Goal: Book appointment/travel/reservation

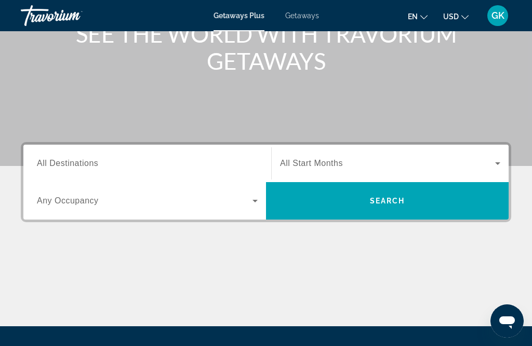
scroll to position [148, 0]
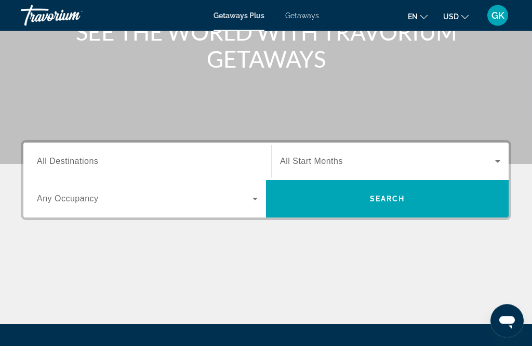
click at [138, 150] on div "Search widget" at bounding box center [147, 162] width 221 height 30
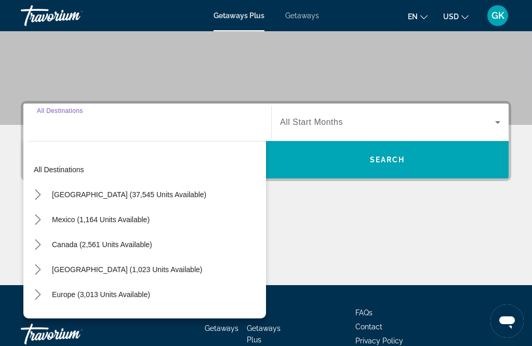
scroll to position [220, 0]
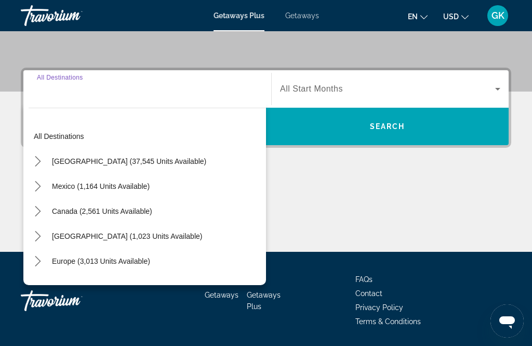
click at [147, 260] on span "Europe (3,013 units available)" at bounding box center [101, 261] width 98 height 8
type input "**********"
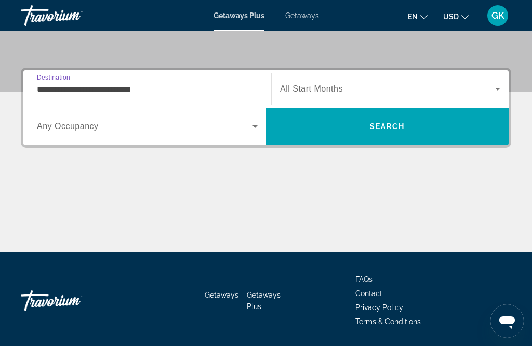
click at [501, 85] on icon "Search widget" at bounding box center [498, 89] width 12 height 12
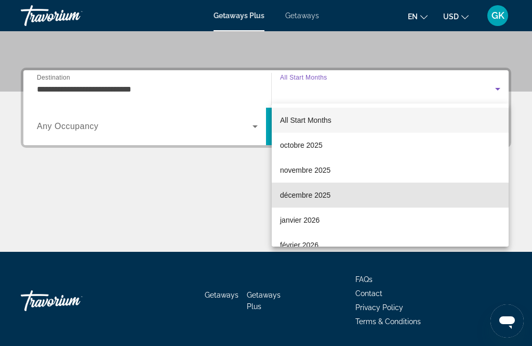
click at [337, 195] on mat-option "décembre 2025" at bounding box center [390, 194] width 237 height 25
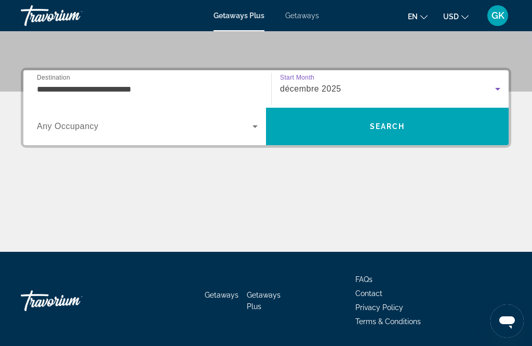
click at [259, 124] on icon "Search widget" at bounding box center [255, 126] width 12 height 12
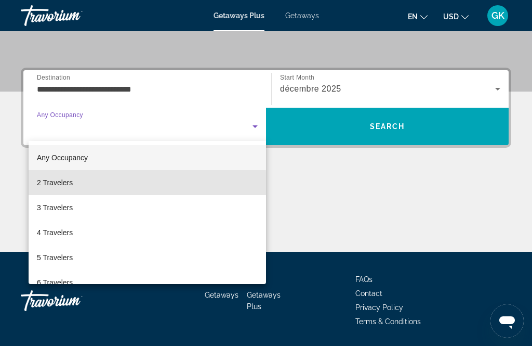
click at [112, 184] on mat-option "2 Travelers" at bounding box center [147, 182] width 237 height 25
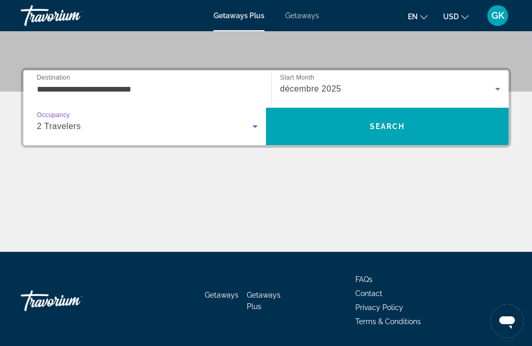
click at [451, 121] on span "Search" at bounding box center [387, 126] width 243 height 25
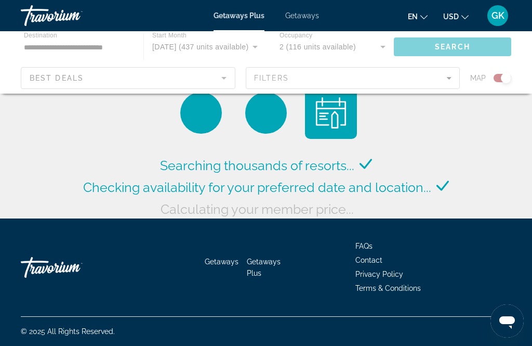
click at [228, 76] on div "Main content" at bounding box center [266, 62] width 532 height 62
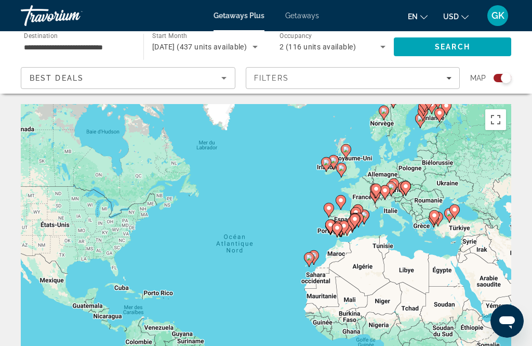
click at [449, 79] on icon "Filters" at bounding box center [448, 77] width 5 height 5
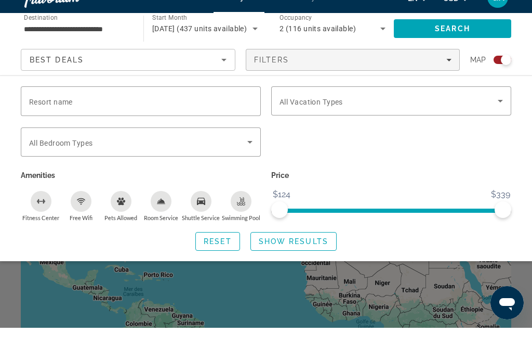
scroll to position [19, 0]
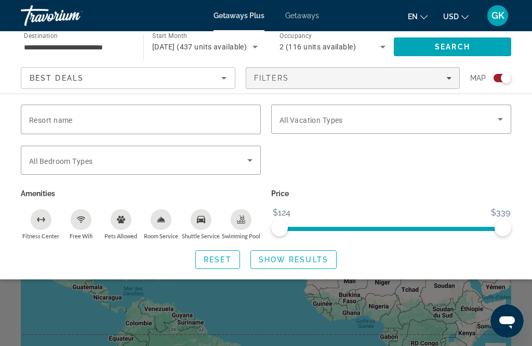
click at [414, 10] on button "en English Español Français Italiano Português русский" at bounding box center [418, 16] width 20 height 15
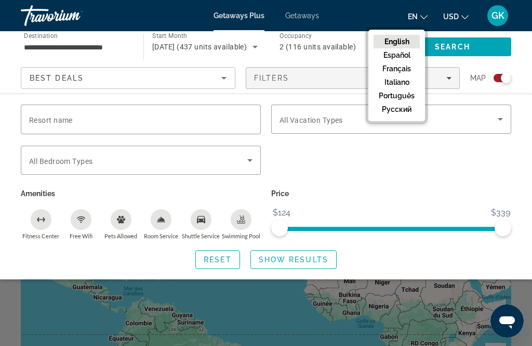
click at [384, 65] on button "Français" at bounding box center [397, 69] width 46 height 14
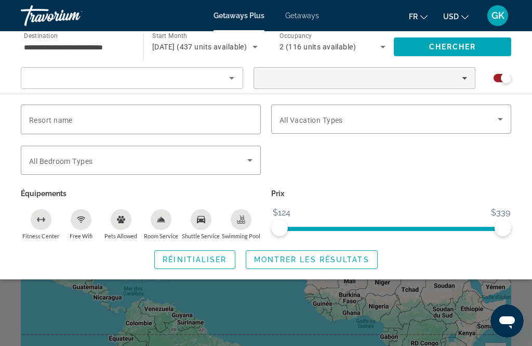
click at [42, 68] on div "Search widget" at bounding box center [132, 82] width 205 height 29
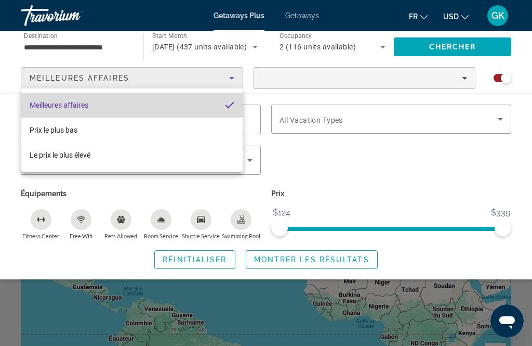
click at [36, 97] on mat-option "Meilleures affaires" at bounding box center [131, 104] width 221 height 25
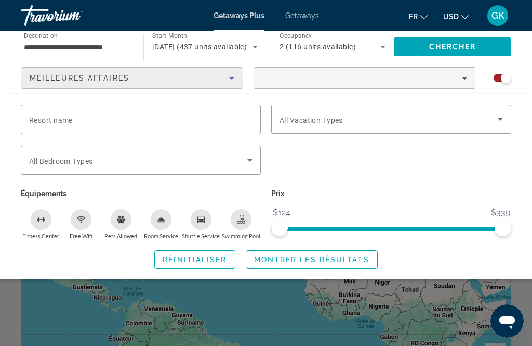
click at [285, 81] on span "Filters" at bounding box center [364, 77] width 221 height 25
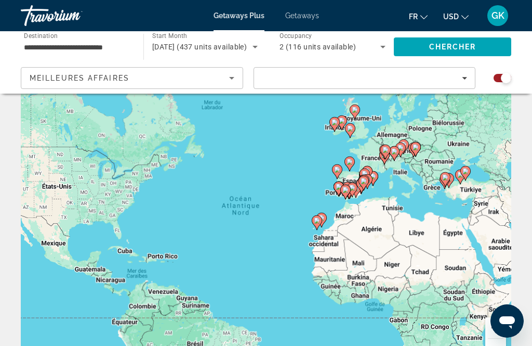
scroll to position [59, 0]
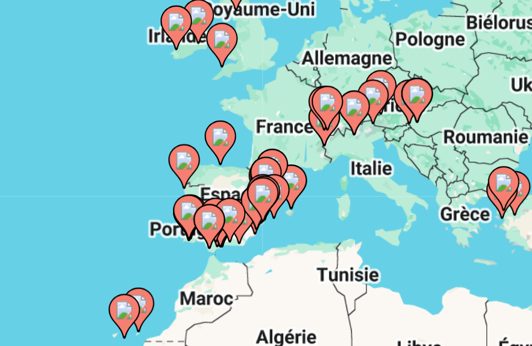
click at [399, 126] on image "Main content" at bounding box center [402, 129] width 6 height 6
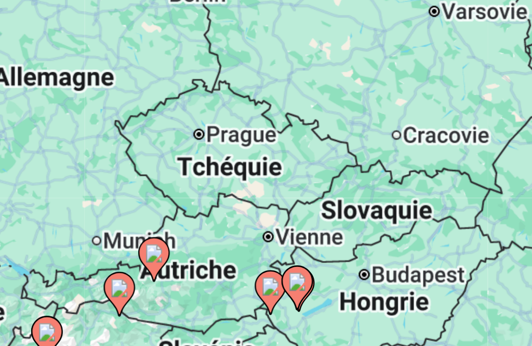
click at [216, 178] on image "Main content" at bounding box center [219, 181] width 6 height 6
type input "**********"
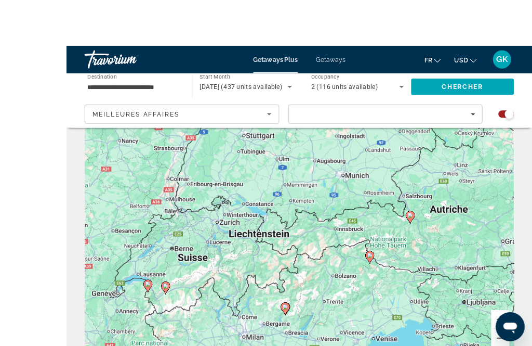
scroll to position [69, 0]
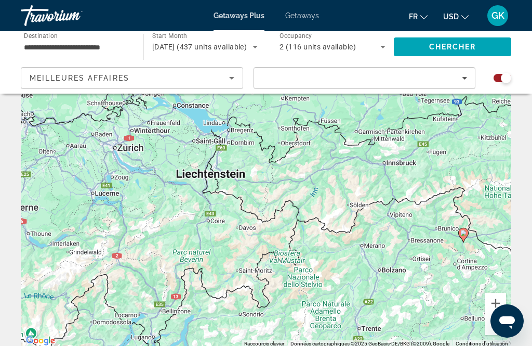
click at [486, 52] on span "Search" at bounding box center [452, 46] width 117 height 25
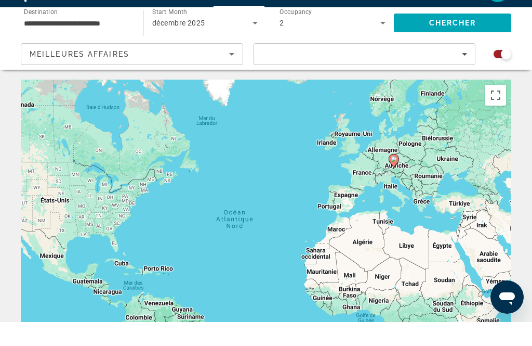
scroll to position [25, 0]
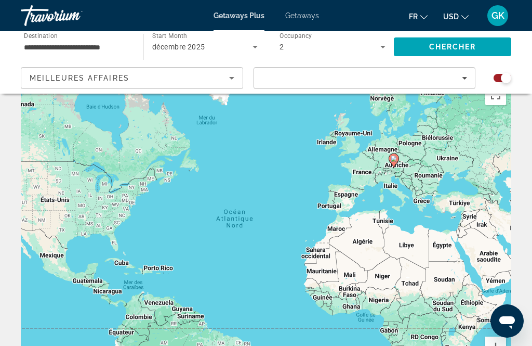
click at [492, 47] on span "Search" at bounding box center [452, 46] width 117 height 25
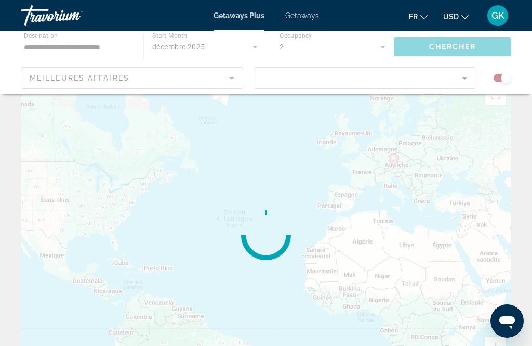
scroll to position [0, 0]
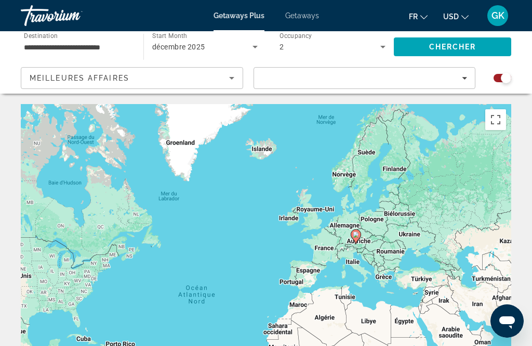
click at [299, 42] on div "2" at bounding box center [330, 47] width 101 height 12
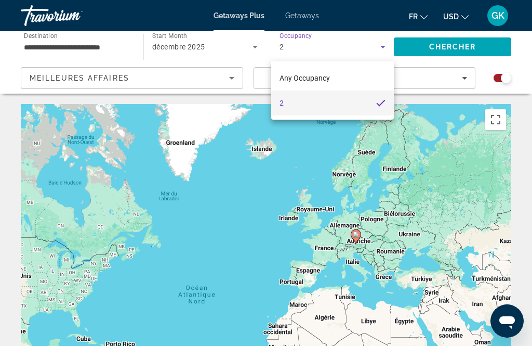
click at [297, 129] on div at bounding box center [266, 173] width 532 height 346
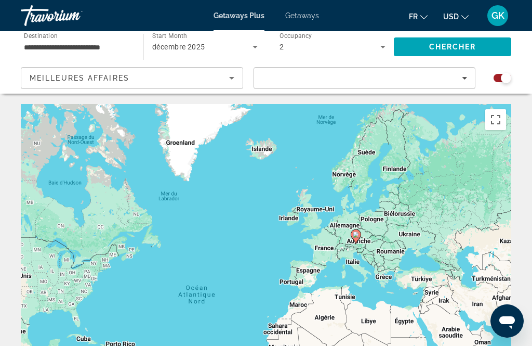
click at [510, 344] on div "Pour activer le glissement avec le clavier, appuyez sur Alt+Entrée. Une fois ce…" at bounding box center [266, 260] width 491 height 312
click at [47, 80] on span "Meilleures affaires" at bounding box center [80, 78] width 100 height 8
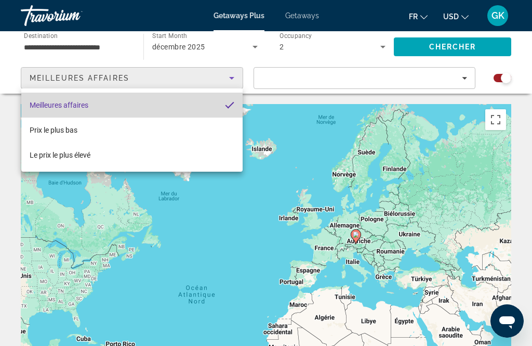
click at [35, 102] on span "Meilleures affaires" at bounding box center [59, 105] width 59 height 8
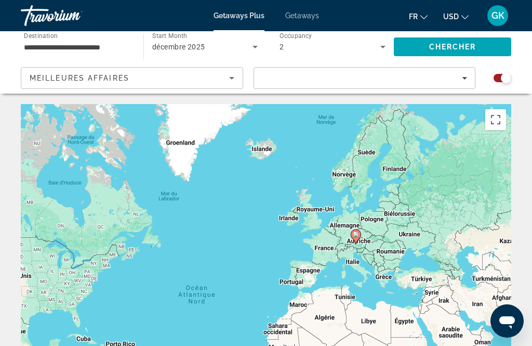
click at [404, 231] on div "Pour activer le glissement avec le clavier, appuyez sur Alt+Entrée. Une fois ce…" at bounding box center [266, 260] width 491 height 312
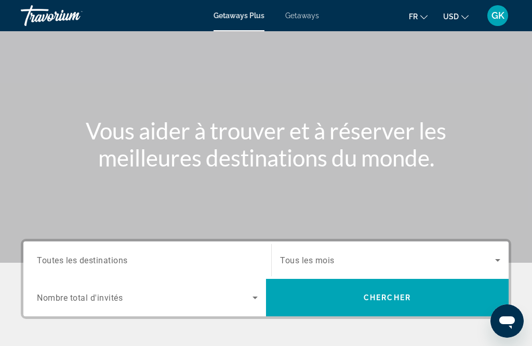
scroll to position [54, 0]
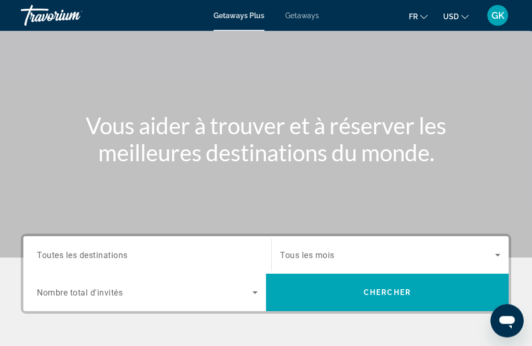
click at [56, 258] on span "Toutes les destinations" at bounding box center [82, 255] width 91 height 10
click at [56, 258] on input "Destination Toutes les destinations" at bounding box center [147, 255] width 221 height 12
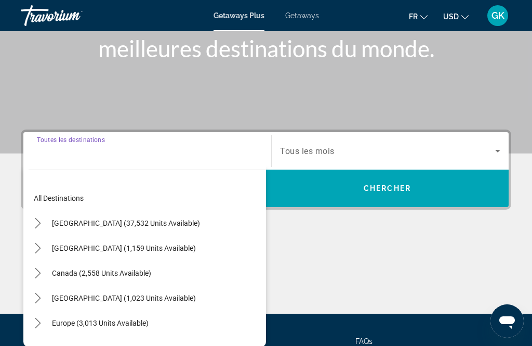
scroll to position [220, 0]
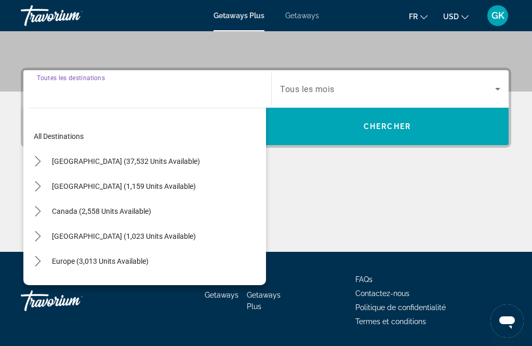
click at [67, 267] on span "Select destination: Europe (3,013 units available)" at bounding box center [100, 260] width 107 height 25
type input "**********"
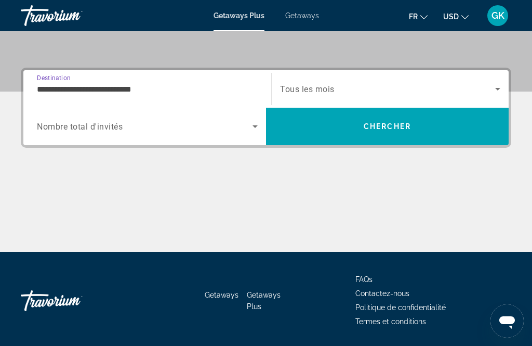
click at [51, 133] on div "Search widget" at bounding box center [147, 126] width 221 height 29
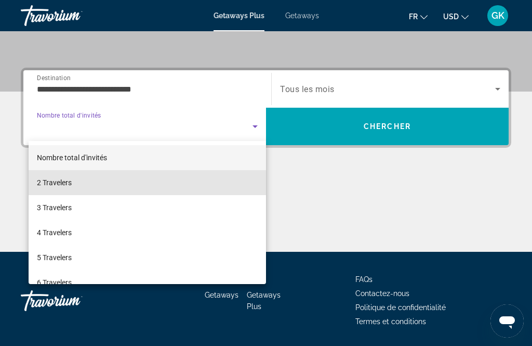
click at [42, 184] on span "2 Travelers" at bounding box center [54, 182] width 35 height 12
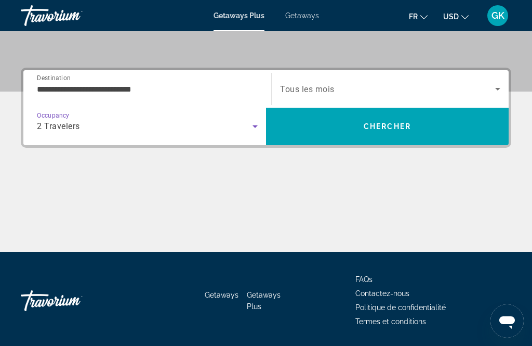
click at [480, 91] on span "Search widget" at bounding box center [387, 89] width 215 height 12
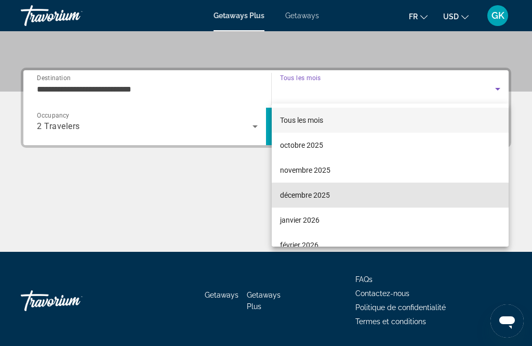
click at [414, 200] on mat-option "décembre 2025" at bounding box center [390, 194] width 237 height 25
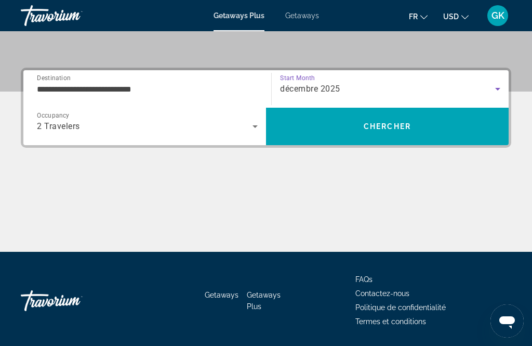
click at [460, 129] on span "Search" at bounding box center [387, 126] width 243 height 25
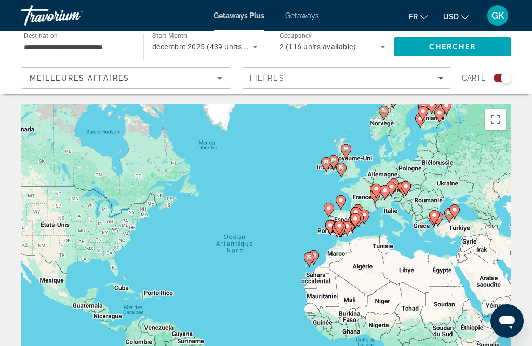
click at [35, 77] on span "Meilleures affaires" at bounding box center [80, 78] width 100 height 8
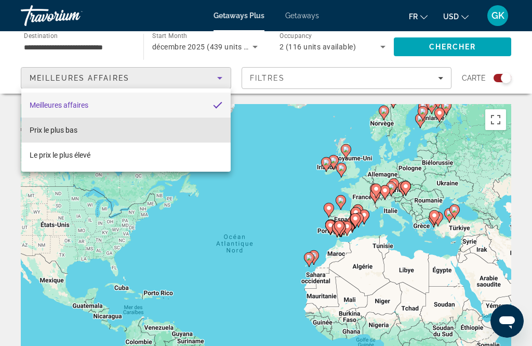
click at [34, 130] on span "Prix ​​le plus bas" at bounding box center [54, 130] width 48 height 8
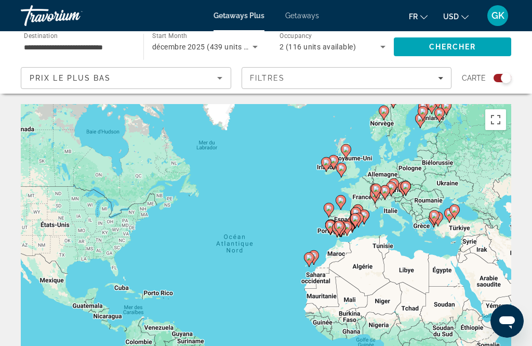
click at [311, 254] on image "Main content" at bounding box center [309, 257] width 6 height 6
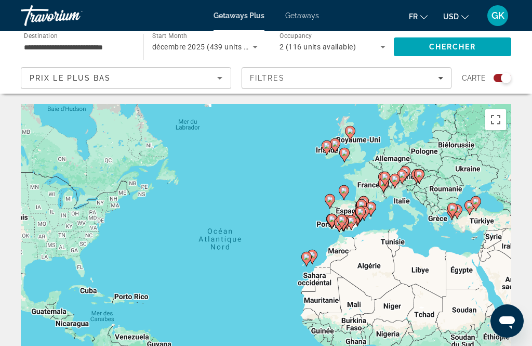
scroll to position [70, 0]
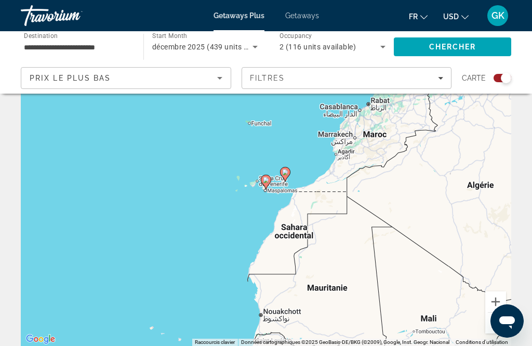
click at [268, 182] on image "Main content" at bounding box center [266, 180] width 6 height 6
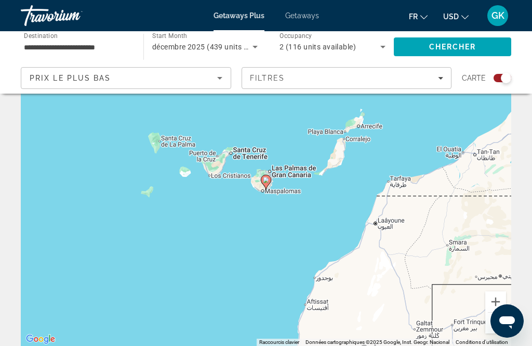
type input "**********"
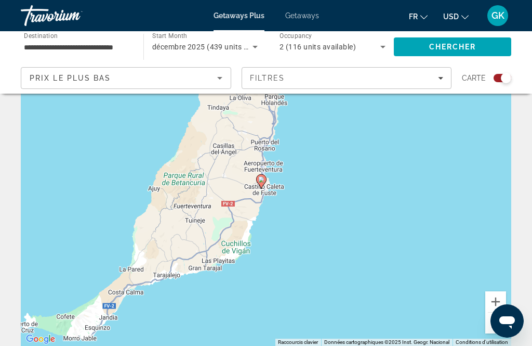
click at [266, 175] on gmp-advanced-marker "Main content" at bounding box center [261, 182] width 10 height 16
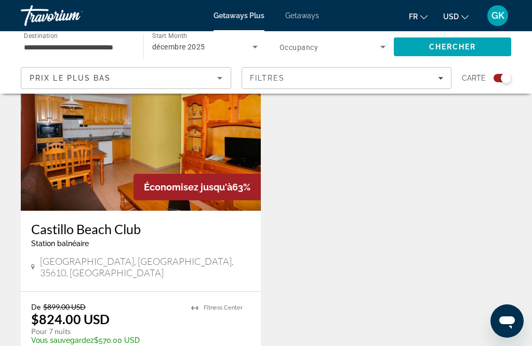
scroll to position [407, 0]
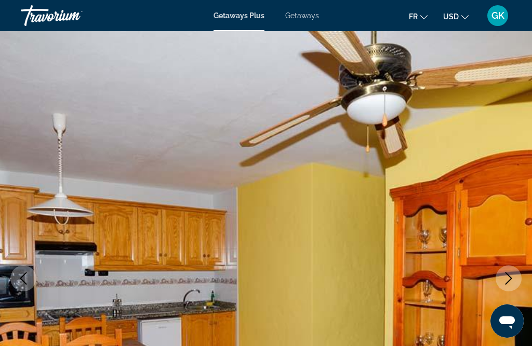
click at [507, 274] on icon "Next image" at bounding box center [508, 278] width 12 height 12
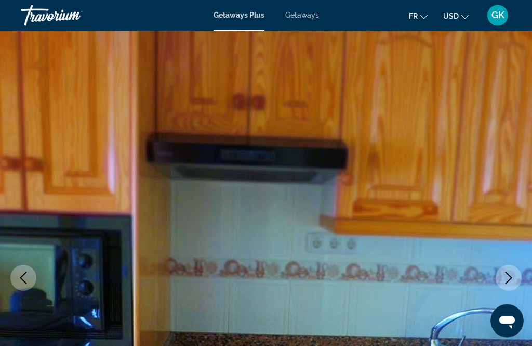
scroll to position [26, 0]
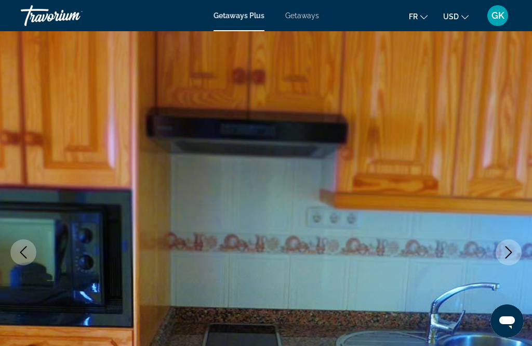
click at [515, 248] on button "Next image" at bounding box center [509, 252] width 26 height 26
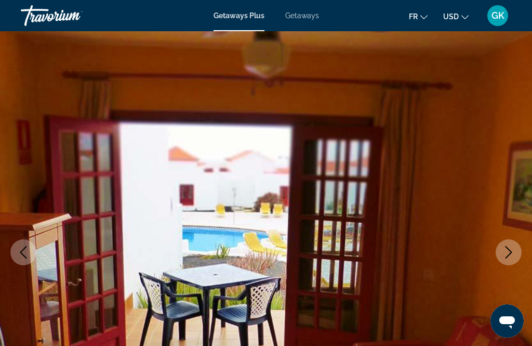
click at [509, 252] on icon "Next image" at bounding box center [508, 252] width 12 height 12
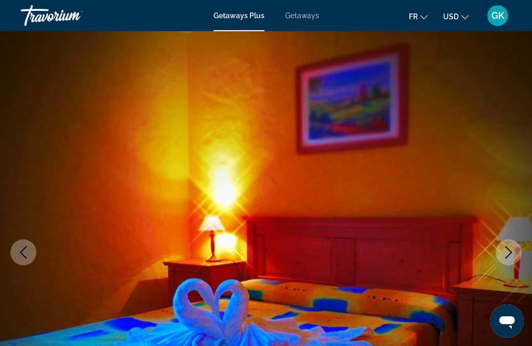
click at [509, 249] on icon "Next image" at bounding box center [509, 252] width 7 height 12
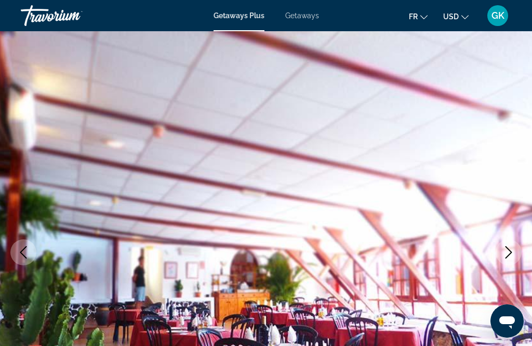
click at [509, 252] on icon "Next image" at bounding box center [508, 252] width 12 height 12
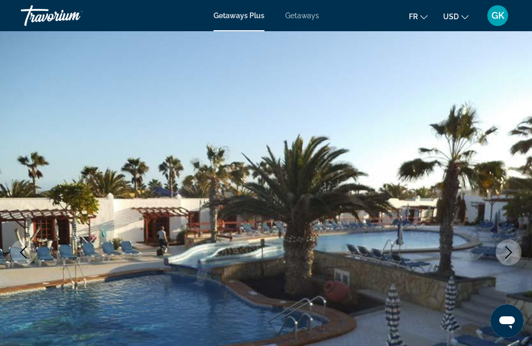
click at [507, 254] on icon "Next image" at bounding box center [508, 252] width 12 height 12
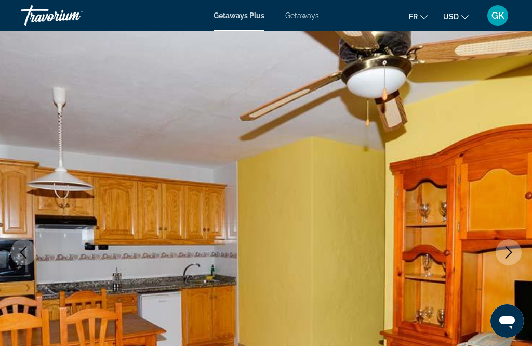
click at [509, 253] on icon "Next image" at bounding box center [508, 252] width 12 height 12
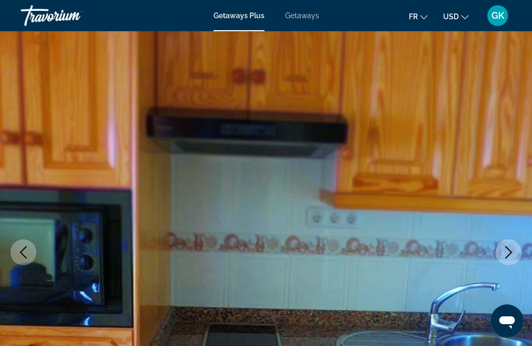
click at [509, 246] on icon "Next image" at bounding box center [508, 252] width 12 height 12
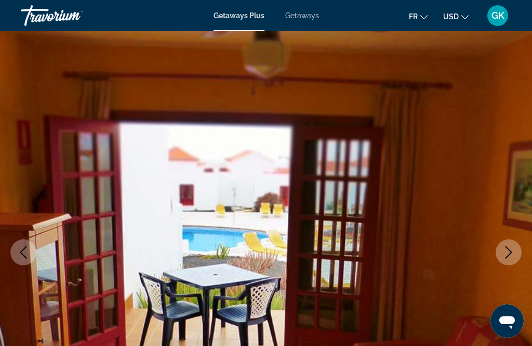
click at [508, 242] on button "Next image" at bounding box center [509, 252] width 26 height 26
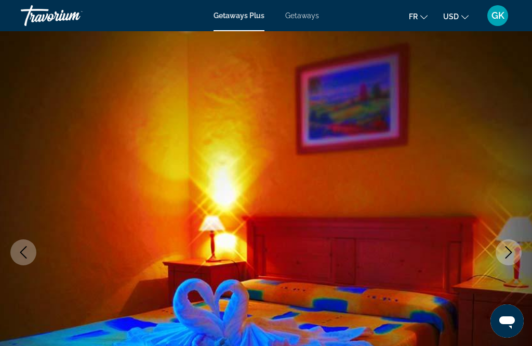
click at [510, 256] on icon "Next image" at bounding box center [508, 252] width 12 height 12
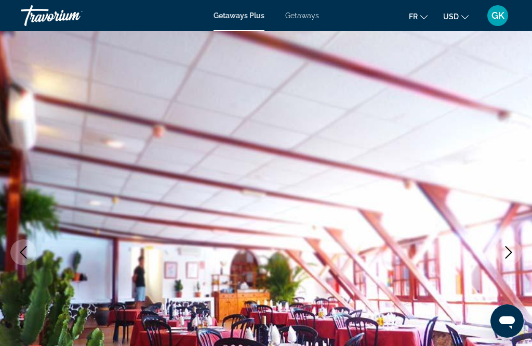
click at [507, 245] on button "Next image" at bounding box center [509, 252] width 26 height 26
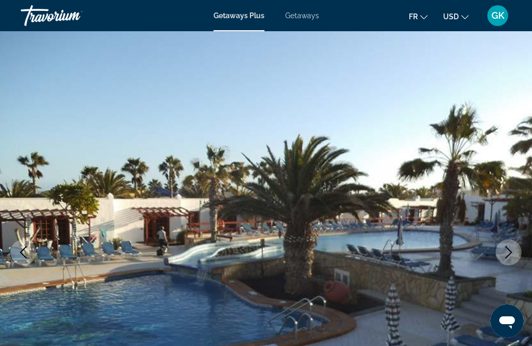
click at [507, 243] on button "Next image" at bounding box center [509, 252] width 26 height 26
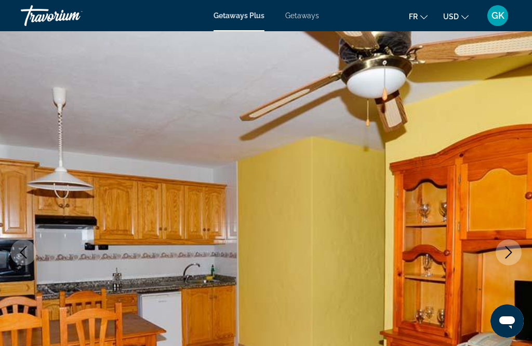
click at [509, 254] on icon "Next image" at bounding box center [508, 252] width 12 height 12
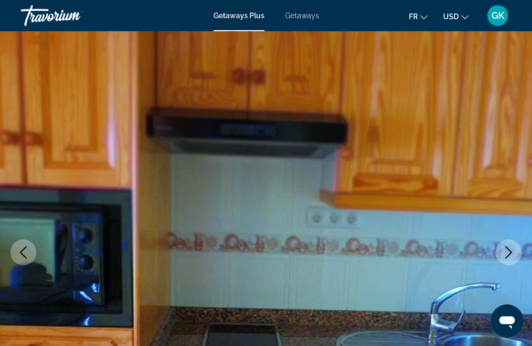
click at [509, 235] on img "Main content" at bounding box center [266, 252] width 532 height 494
click at [517, 255] on button "Next image" at bounding box center [509, 252] width 26 height 26
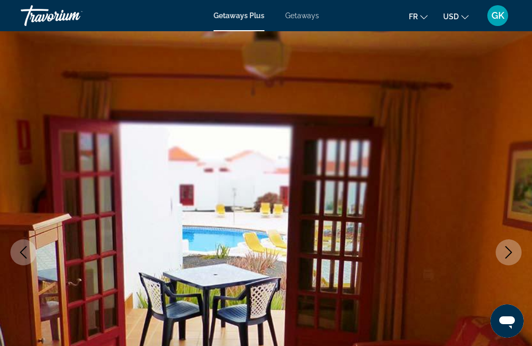
click at [22, 253] on icon "Previous image" at bounding box center [23, 252] width 12 height 12
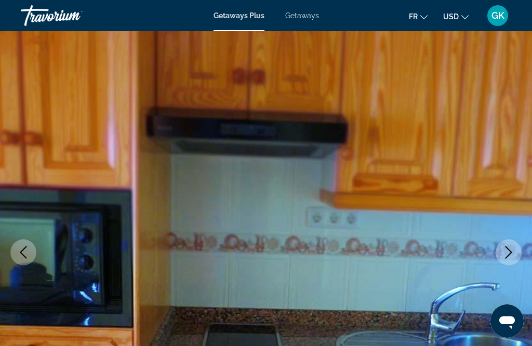
click at [17, 252] on icon "Previous image" at bounding box center [23, 252] width 12 height 12
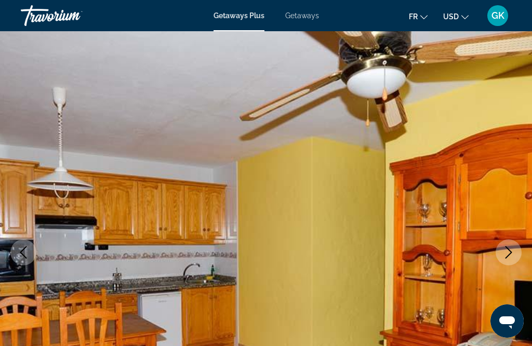
click at [21, 265] on img "Main content" at bounding box center [266, 252] width 532 height 494
click at [27, 247] on icon "Previous image" at bounding box center [23, 252] width 12 height 12
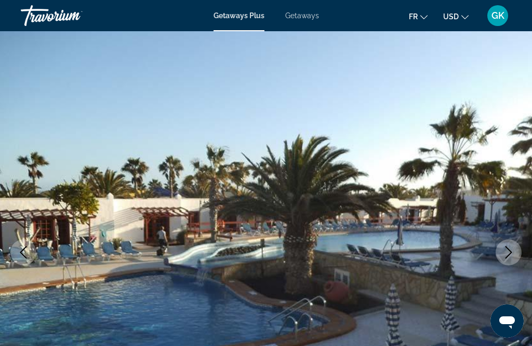
click at [516, 249] on button "Next image" at bounding box center [509, 252] width 26 height 26
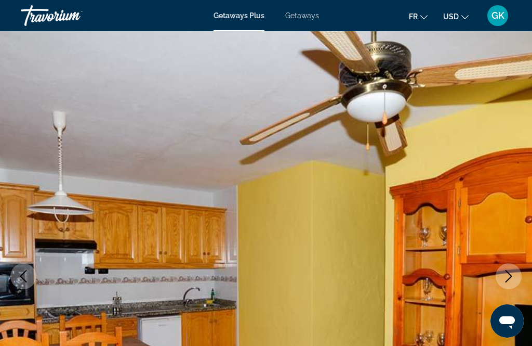
scroll to position [0, 0]
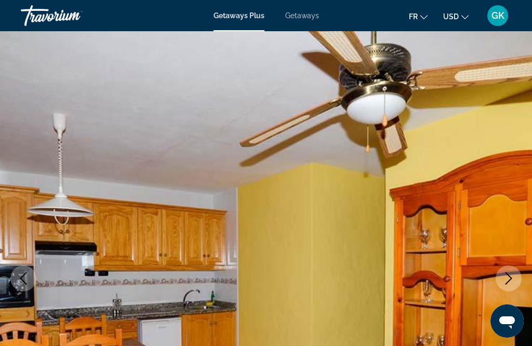
click at [16, 287] on button "Previous image" at bounding box center [23, 278] width 26 height 26
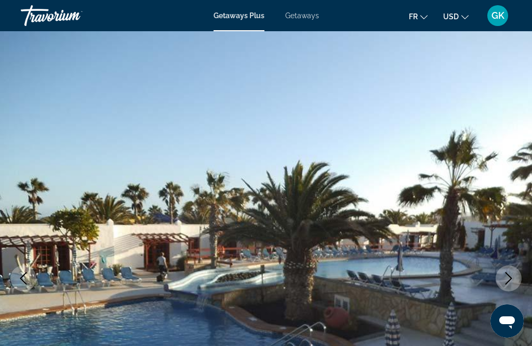
click at [26, 273] on icon "Previous image" at bounding box center [23, 278] width 7 height 12
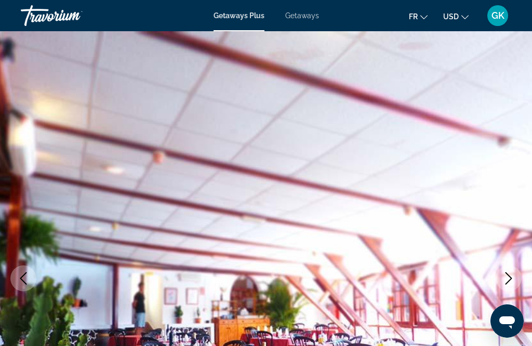
click at [26, 272] on icon "Previous image" at bounding box center [23, 278] width 7 height 12
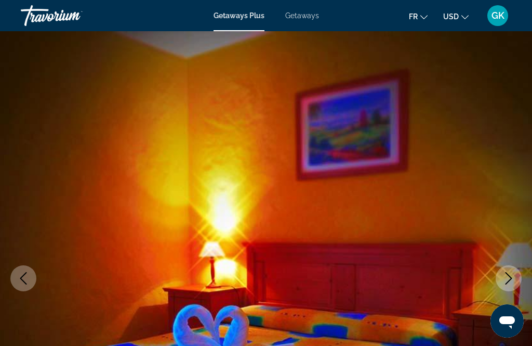
click at [508, 277] on icon "Next image" at bounding box center [508, 278] width 12 height 12
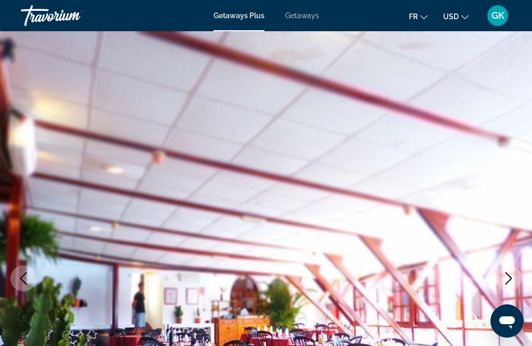
click at [511, 281] on icon "Next image" at bounding box center [508, 278] width 12 height 12
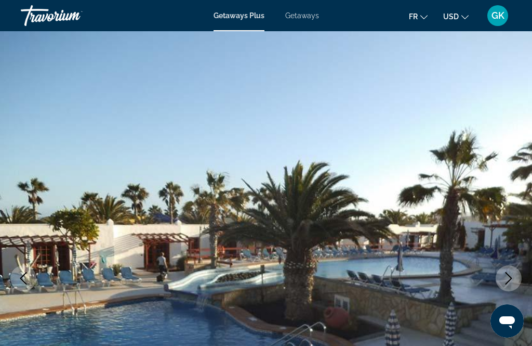
click at [511, 266] on button "Next image" at bounding box center [509, 278] width 26 height 26
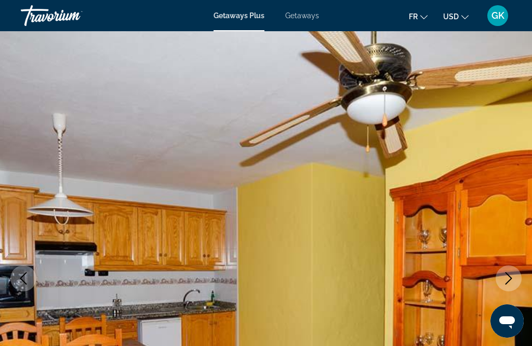
click at [504, 280] on icon "Next image" at bounding box center [508, 278] width 12 height 12
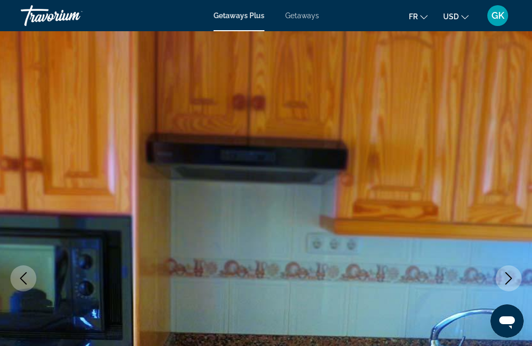
click at [21, 265] on button "Previous image" at bounding box center [23, 278] width 26 height 26
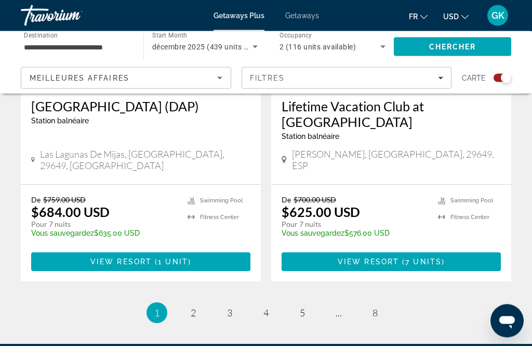
scroll to position [2393, 0]
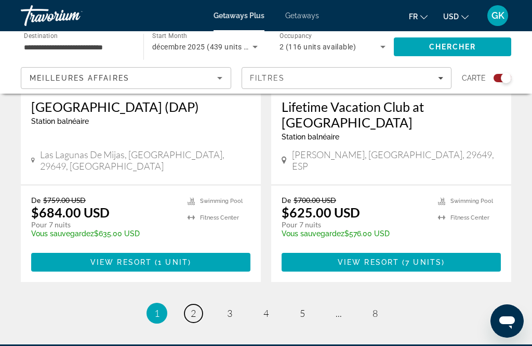
click at [193, 307] on span "2" at bounding box center [193, 312] width 5 height 11
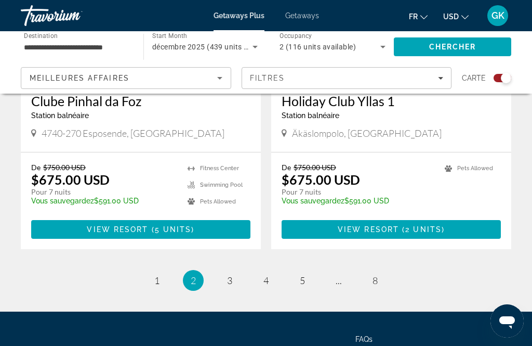
scroll to position [2360, 0]
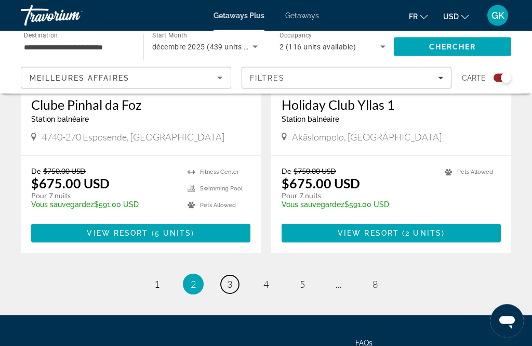
click at [229, 279] on span "3" at bounding box center [229, 284] width 5 height 11
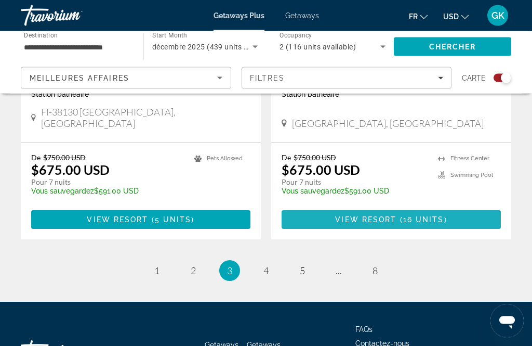
scroll to position [2363, 0]
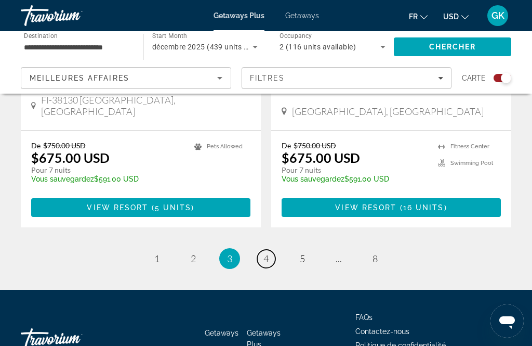
click at [272, 249] on link "page 4" at bounding box center [266, 258] width 18 height 18
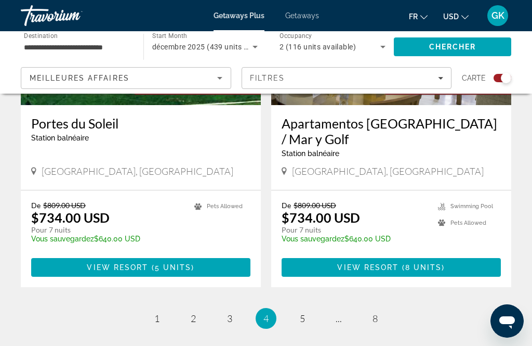
scroll to position [2329, 0]
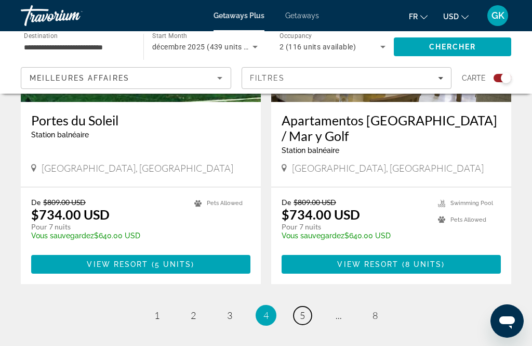
click at [306, 306] on link "page 5" at bounding box center [303, 315] width 18 height 18
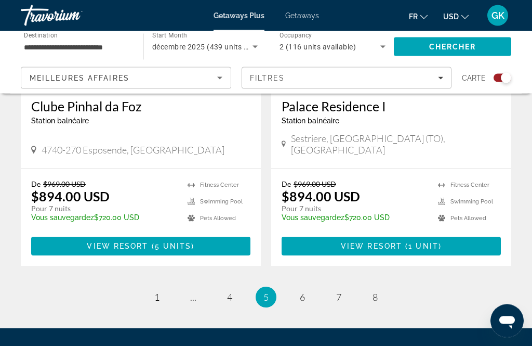
scroll to position [2363, 0]
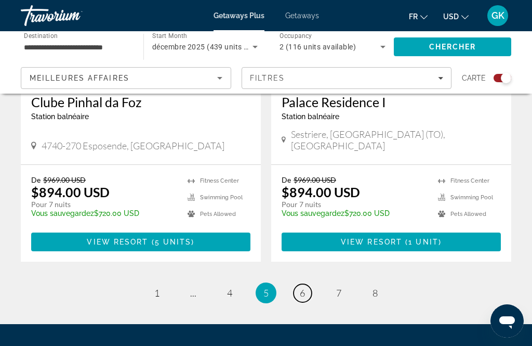
click at [307, 284] on link "page 6" at bounding box center [303, 293] width 18 height 18
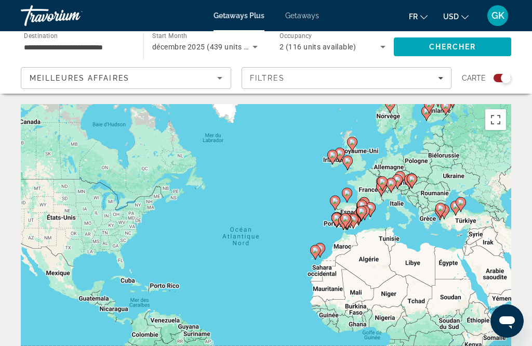
click at [337, 149] on gmp-advanced-marker "Main content" at bounding box center [332, 157] width 10 height 16
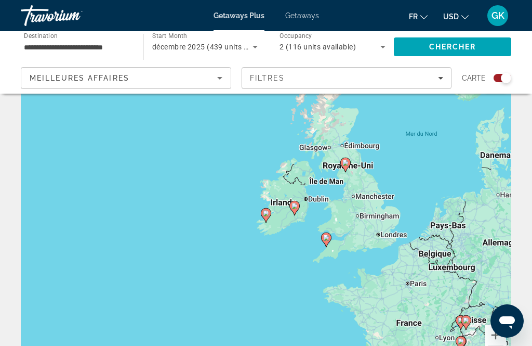
click at [270, 209] on gmp-advanced-marker "Main content" at bounding box center [266, 215] width 10 height 16
click at [282, 207] on div "Pour naviguer, appuyez sur les touches fléchées. Pour activer le glissement ave…" at bounding box center [266, 223] width 491 height 312
click at [246, 205] on div "Pour activer le glissement avec le clavier, appuyez sur Alt+Entrée. Une fois ce…" at bounding box center [266, 223] width 491 height 312
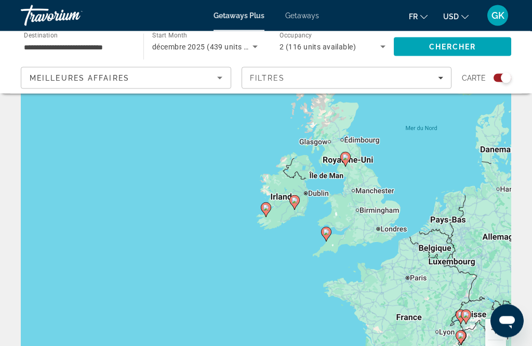
scroll to position [0, 0]
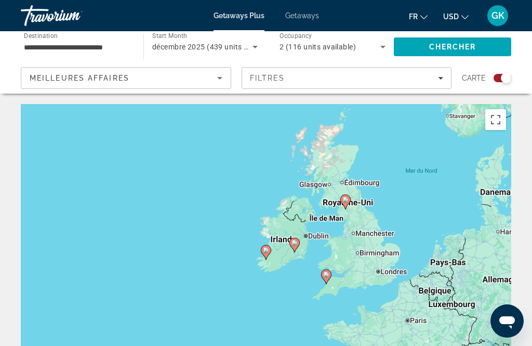
click at [254, 248] on div "Pour activer le glissement avec le clavier, appuyez sur Alt+Entrée. Une fois ce…" at bounding box center [266, 260] width 491 height 312
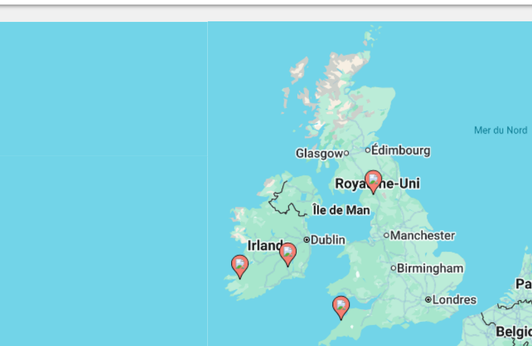
type input "**********"
click at [261, 243] on icon "Main content" at bounding box center [265, 250] width 9 height 14
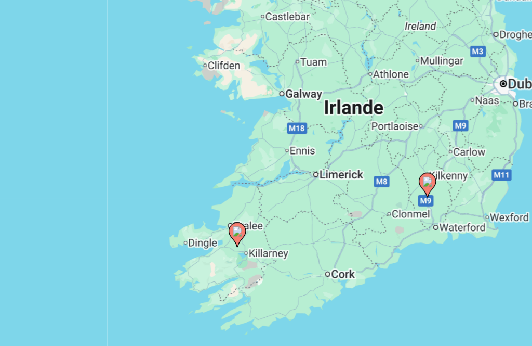
click at [259, 236] on icon "Main content" at bounding box center [264, 243] width 10 height 15
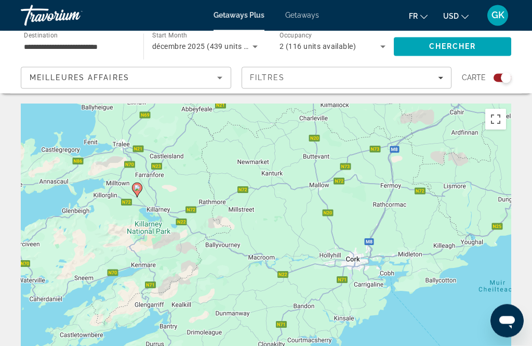
scroll to position [32, 0]
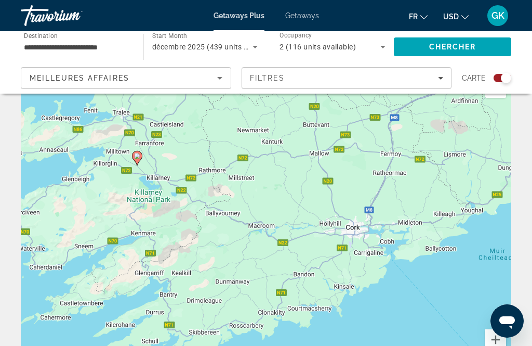
click at [126, 158] on div "Pour activer le glissement avec le clavier, appuyez sur Alt+Entrée. Une fois ce…" at bounding box center [266, 228] width 491 height 312
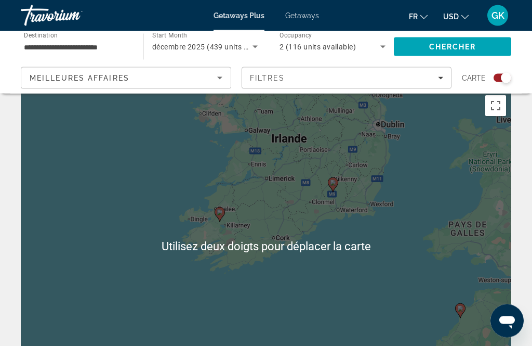
scroll to position [14, 0]
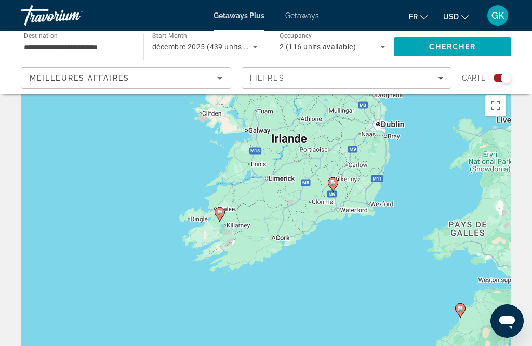
click at [340, 179] on div "Pour activer le glissement avec le clavier, appuyez sur Alt+Entrée. Une fois ce…" at bounding box center [266, 246] width 491 height 312
click at [329, 177] on icon "Main content" at bounding box center [333, 184] width 10 height 15
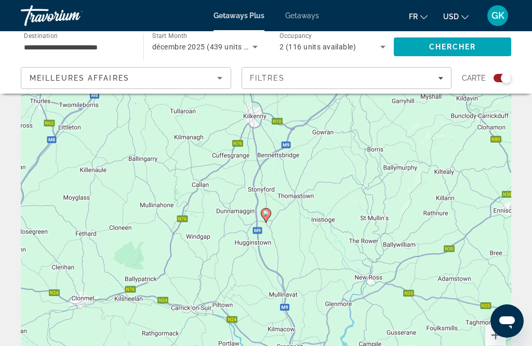
click at [257, 211] on div "Pour naviguer, appuyez sur les touches fléchées. Pour activer le glissement ave…" at bounding box center [266, 223] width 491 height 312
click at [257, 211] on div "Pour activer le glissement avec le clavier, appuyez sur Alt+Entrée. Une fois ce…" at bounding box center [266, 223] width 491 height 312
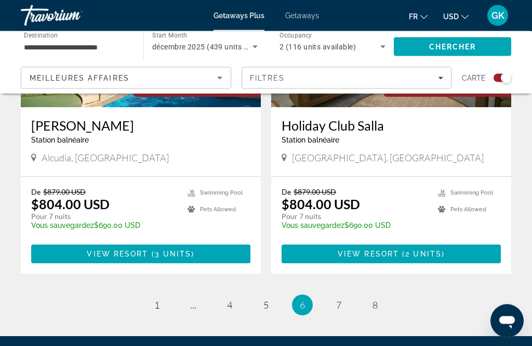
scroll to position [2378, 0]
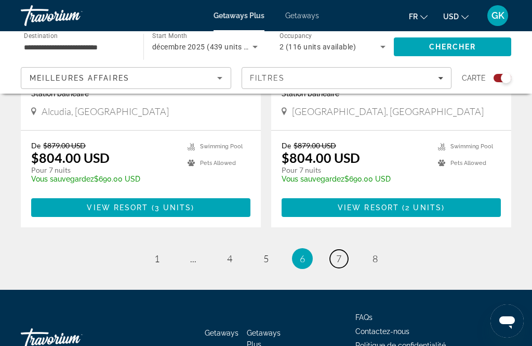
click at [342, 249] on link "page 7" at bounding box center [339, 258] width 18 height 18
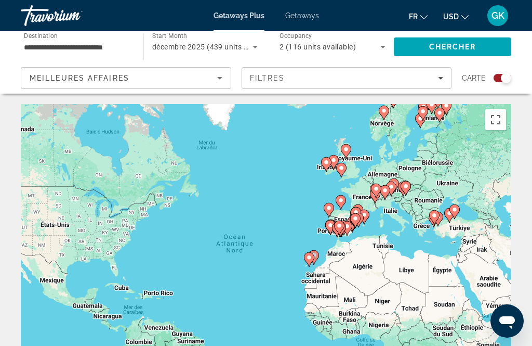
click at [220, 80] on icon "Sort by" at bounding box center [220, 78] width 12 height 12
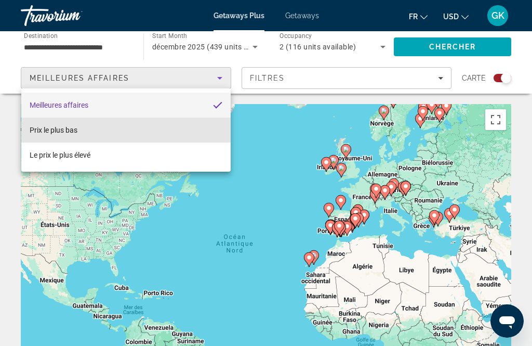
click at [168, 122] on mat-option "Prix ​​le plus bas" at bounding box center [125, 129] width 209 height 25
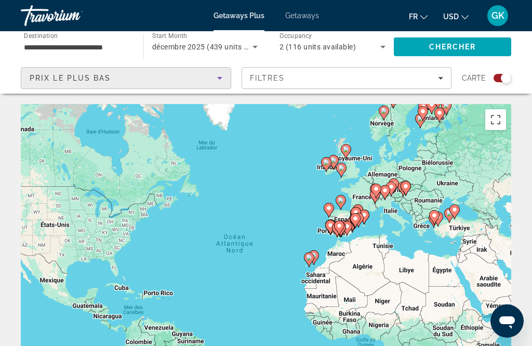
click at [443, 78] on icon "Filters" at bounding box center [440, 77] width 5 height 5
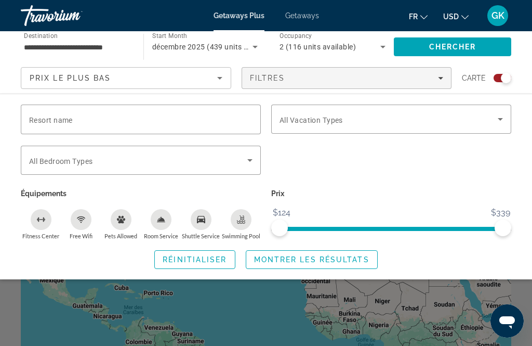
click at [494, 120] on icon "Search widget" at bounding box center [500, 119] width 12 height 12
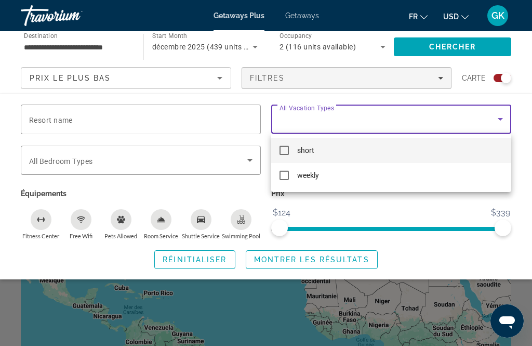
click at [504, 117] on div at bounding box center [266, 173] width 532 height 346
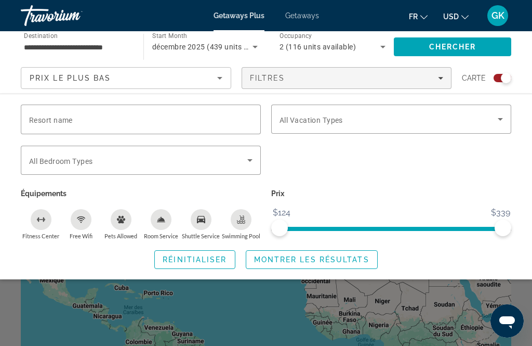
click at [439, 78] on icon "Filters" at bounding box center [440, 77] width 5 height 5
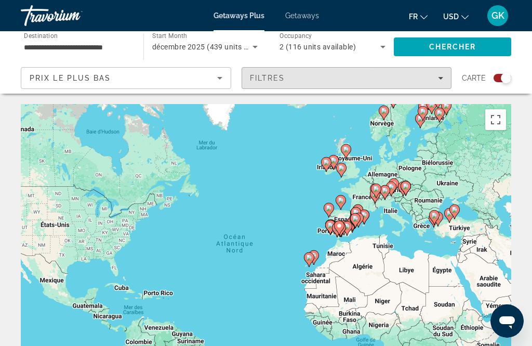
click at [447, 85] on span "Filters" at bounding box center [346, 77] width 209 height 25
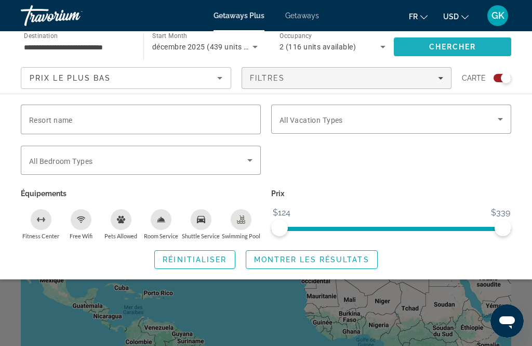
click at [478, 47] on span "Search" at bounding box center [452, 46] width 117 height 25
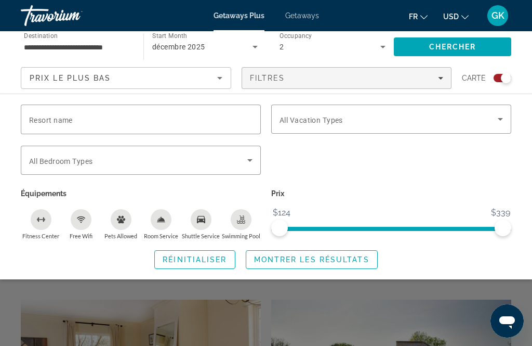
scroll to position [543, 0]
click at [477, 49] on span "Chercher" at bounding box center [452, 47] width 47 height 8
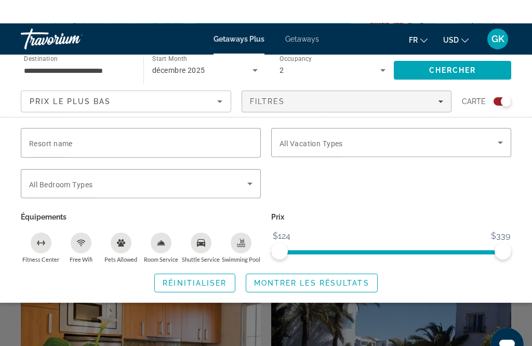
scroll to position [0, 0]
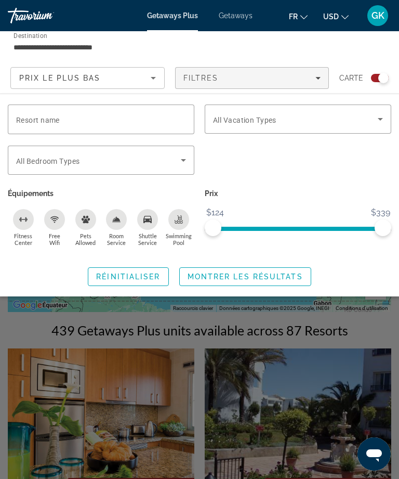
click at [360, 325] on div "Search widget" at bounding box center [199, 317] width 399 height 323
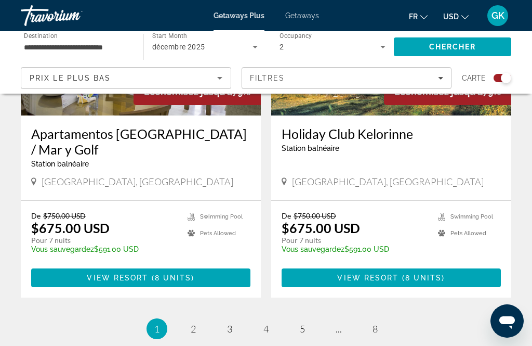
scroll to position [2362, 0]
click at [195, 320] on link "page 2" at bounding box center [193, 329] width 18 height 18
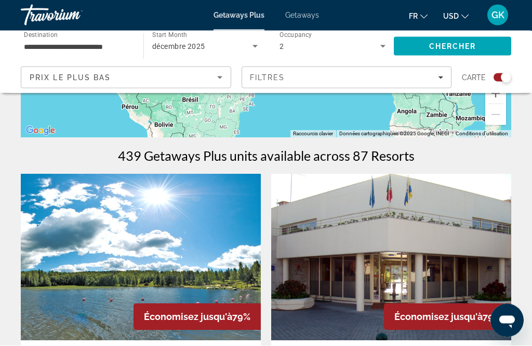
scroll to position [279, 0]
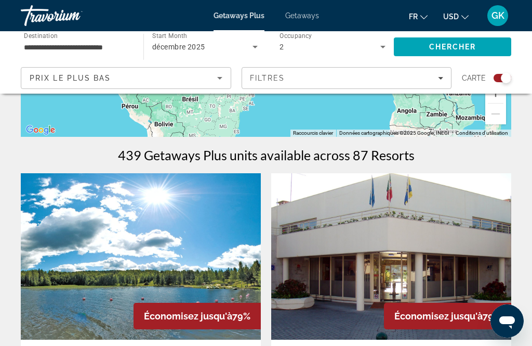
click at [64, 46] on input "**********" at bounding box center [77, 47] width 106 height 12
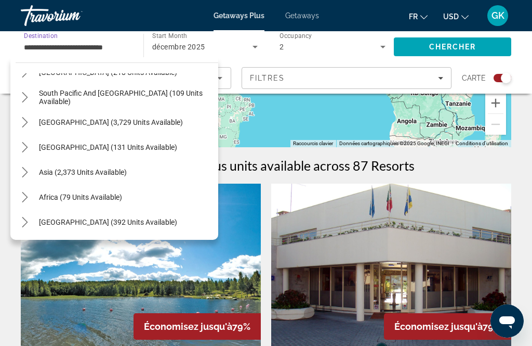
scroll to position [667, 0]
click at [48, 196] on span "Africa (79 units available)" at bounding box center [80, 197] width 83 height 8
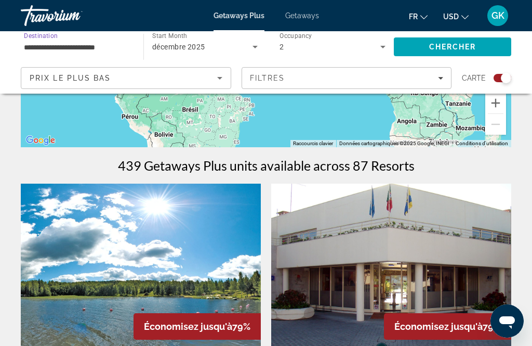
click at [430, 43] on span "Chercher" at bounding box center [452, 47] width 47 height 8
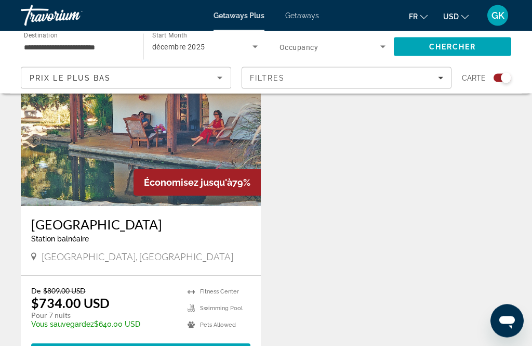
scroll to position [413, 0]
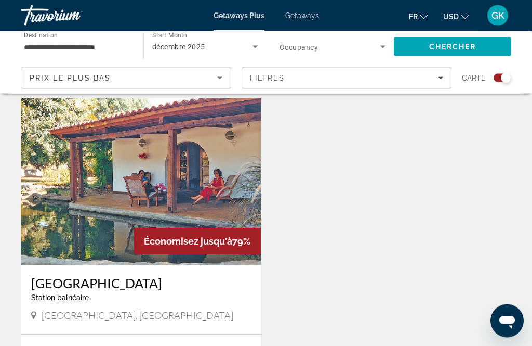
click at [53, 38] on span "Destination" at bounding box center [41, 35] width 34 height 7
click at [53, 41] on input "**********" at bounding box center [77, 47] width 106 height 12
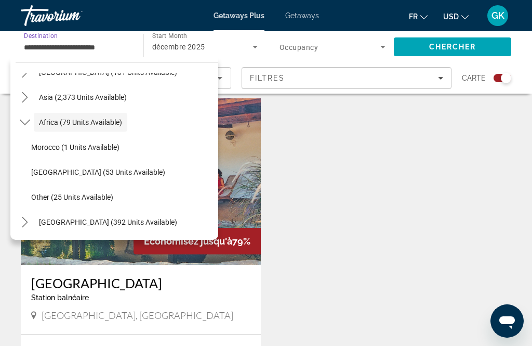
scroll to position [243, 0]
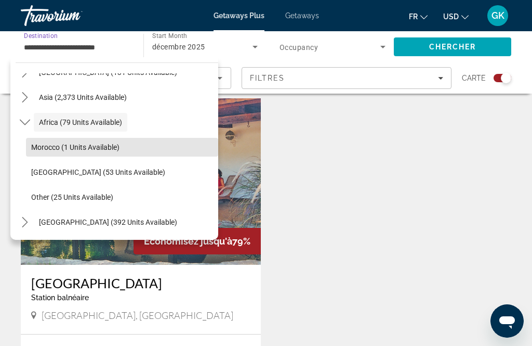
click at [113, 142] on span "Select destination: Morocco (1 units available)" at bounding box center [122, 147] width 192 height 25
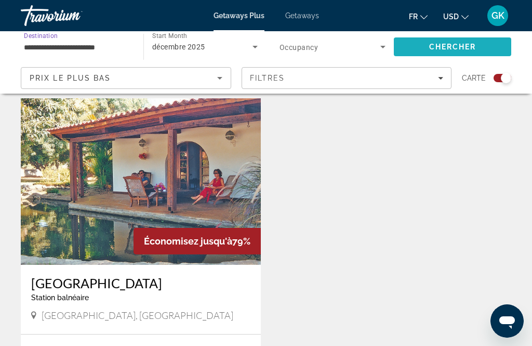
click at [446, 42] on span "Search" at bounding box center [452, 46] width 117 height 25
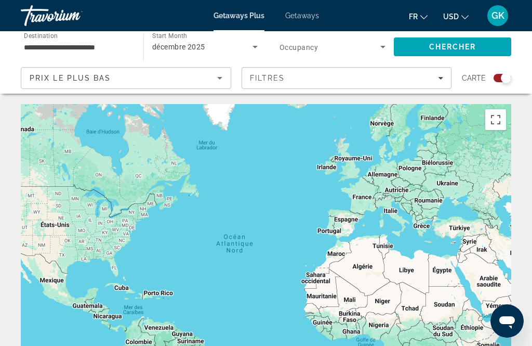
click at [45, 46] on input "**********" at bounding box center [77, 47] width 106 height 12
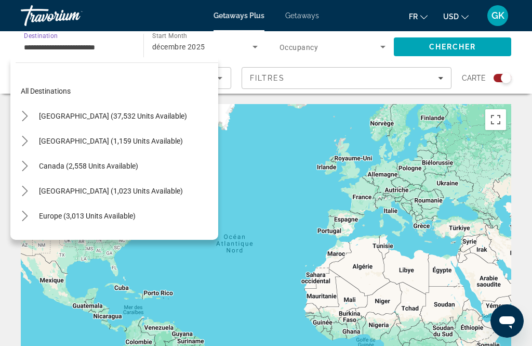
scroll to position [236, 0]
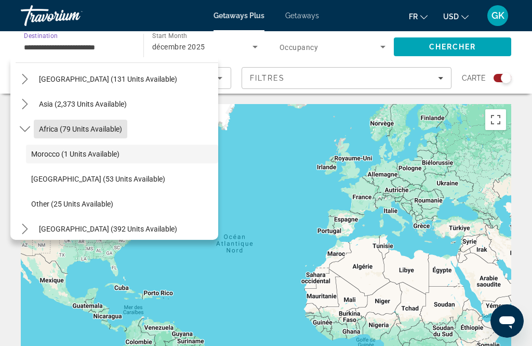
click at [56, 127] on span "Africa (79 units available)" at bounding box center [80, 129] width 83 height 8
type input "**********"
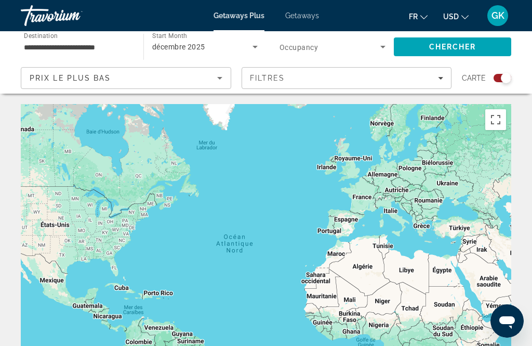
click at [34, 78] on span "Prix ​​le plus bas" at bounding box center [71, 78] width 82 height 8
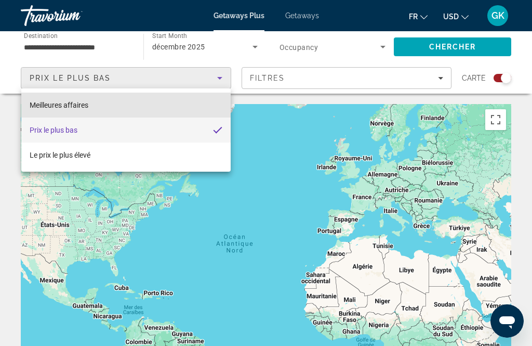
click at [41, 106] on span "Meilleures affaires" at bounding box center [59, 105] width 59 height 8
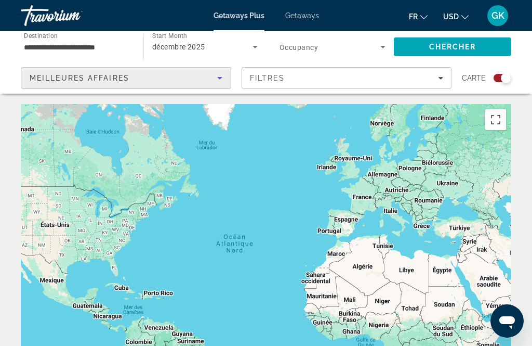
click at [364, 47] on span "Search widget" at bounding box center [330, 47] width 101 height 12
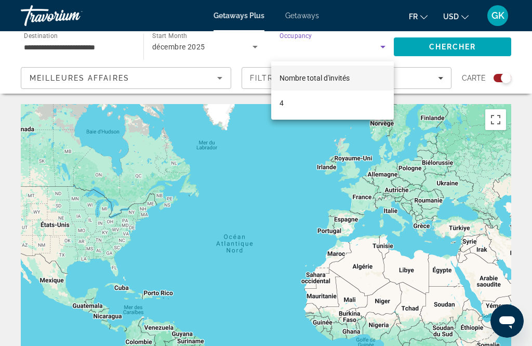
click at [465, 122] on div at bounding box center [266, 173] width 532 height 346
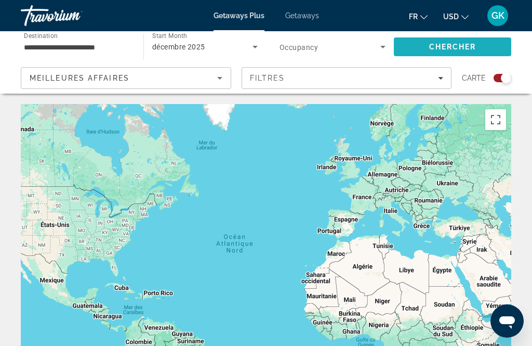
click at [486, 50] on span "Search" at bounding box center [452, 46] width 117 height 25
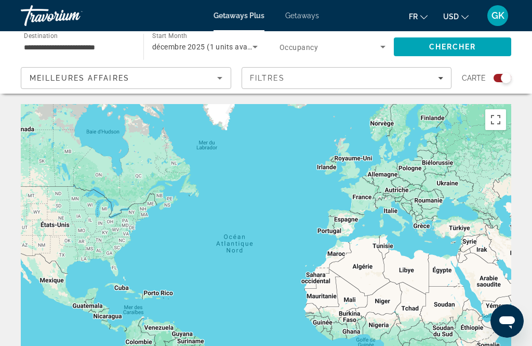
click at [352, 42] on span "Search widget" at bounding box center [330, 47] width 101 height 12
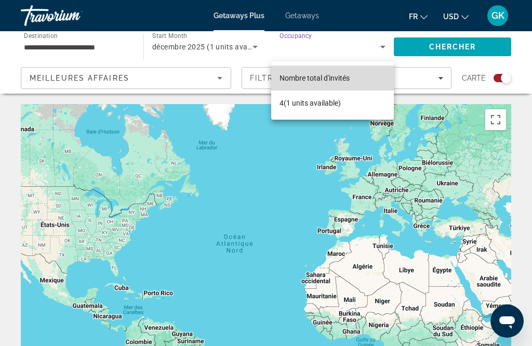
click at [355, 78] on mat-option "Nombre total d'invités" at bounding box center [332, 77] width 123 height 25
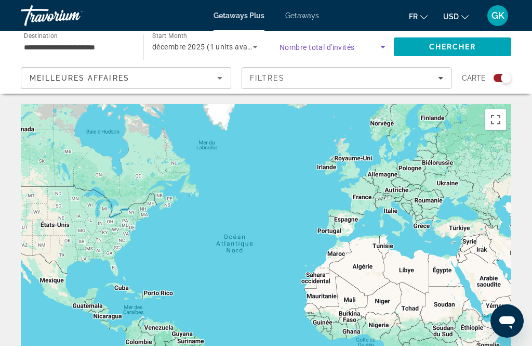
click at [346, 49] on span "Nombre total d'invités" at bounding box center [317, 47] width 75 height 8
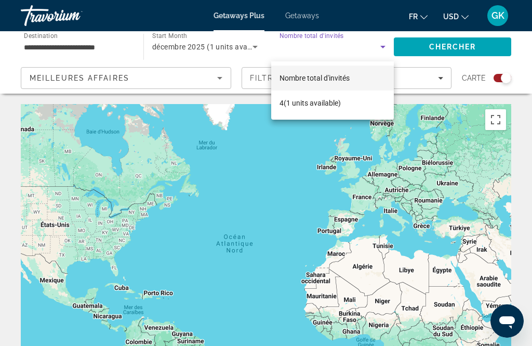
click at [414, 150] on div at bounding box center [266, 173] width 532 height 346
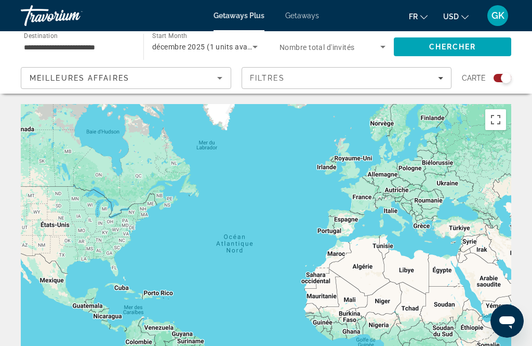
click at [473, 52] on span "Search" at bounding box center [452, 46] width 117 height 25
click at [389, 89] on span "Filters" at bounding box center [346, 77] width 209 height 25
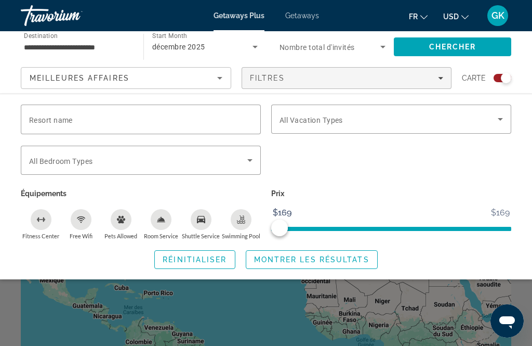
click at [286, 312] on div "Search widget" at bounding box center [266, 251] width 532 height 190
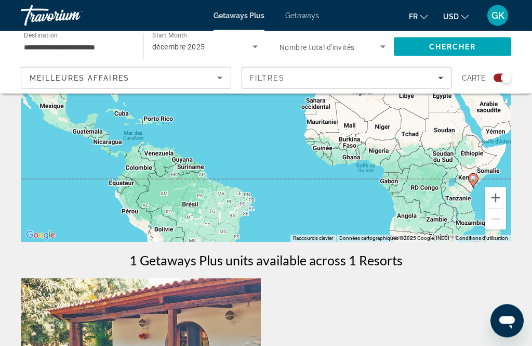
click at [33, 49] on input "**********" at bounding box center [77, 47] width 106 height 12
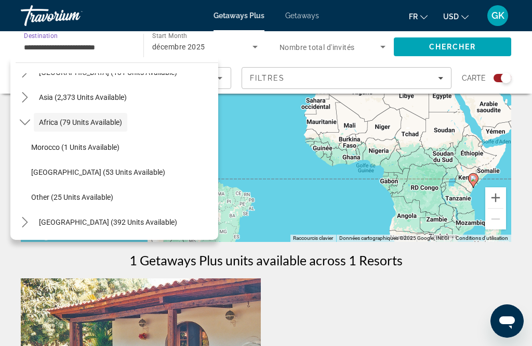
scroll to position [243, 0]
click at [35, 168] on span "South Africa (53 units available)" at bounding box center [98, 172] width 134 height 8
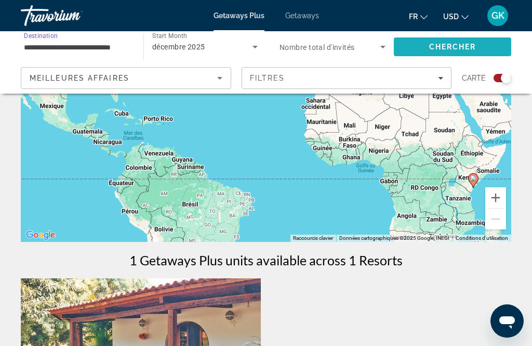
click at [486, 57] on span "Search" at bounding box center [452, 46] width 117 height 25
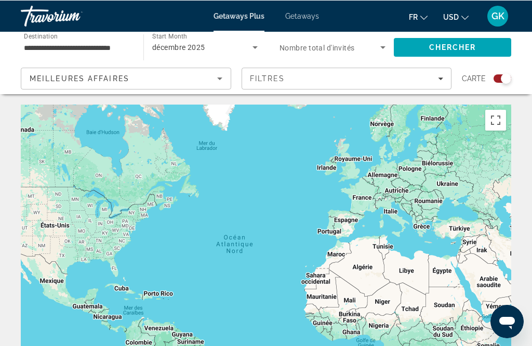
click at [30, 43] on input "**********" at bounding box center [77, 47] width 106 height 12
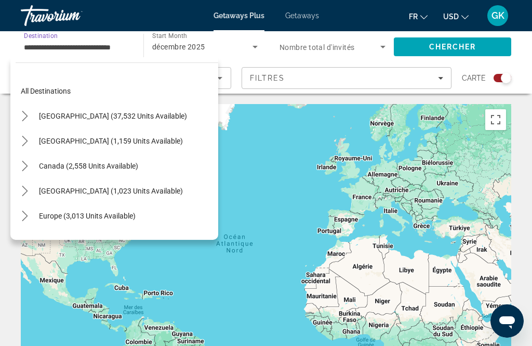
scroll to position [243, 0]
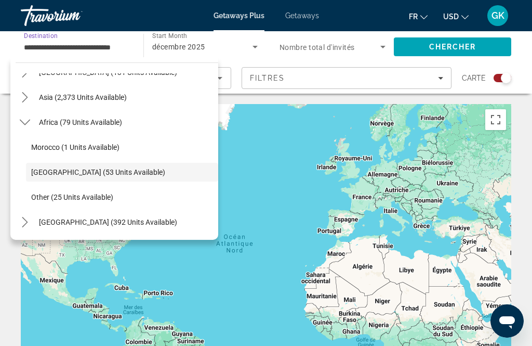
click at [44, 151] on span "Morocco (1 units available)" at bounding box center [75, 147] width 88 height 8
type input "**********"
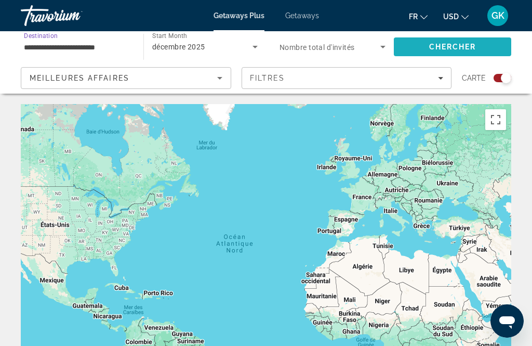
click at [483, 57] on span "Search" at bounding box center [452, 46] width 117 height 25
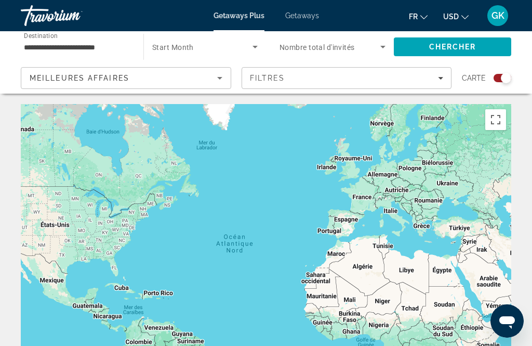
click at [35, 41] on input "**********" at bounding box center [77, 47] width 106 height 12
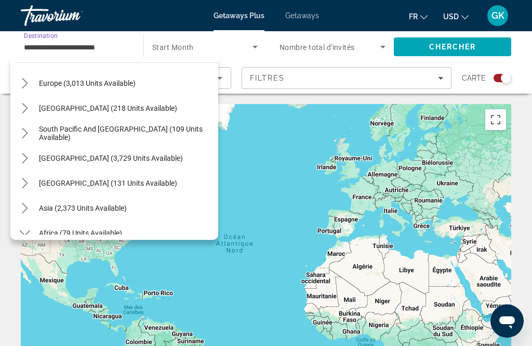
scroll to position [132, 0]
click at [44, 154] on span "[GEOGRAPHIC_DATA] (3,729 units available)" at bounding box center [111, 158] width 144 height 8
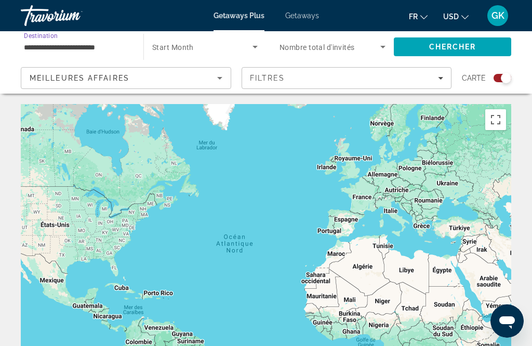
type input "**********"
click at [486, 50] on span "Search" at bounding box center [452, 46] width 117 height 25
click at [42, 49] on input "**********" at bounding box center [77, 47] width 106 height 12
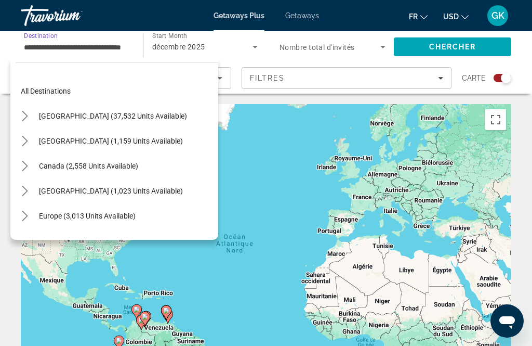
click at [27, 94] on span "All destinations" at bounding box center [46, 91] width 50 height 8
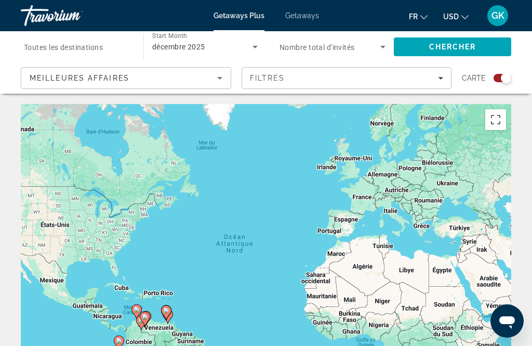
click at [484, 43] on span "Search" at bounding box center [452, 46] width 117 height 25
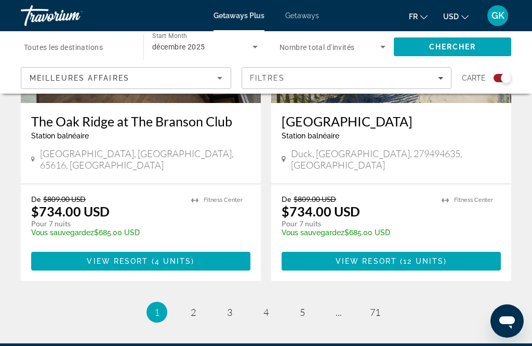
scroll to position [2359, 0]
click at [202, 303] on link "page 2" at bounding box center [193, 312] width 18 height 18
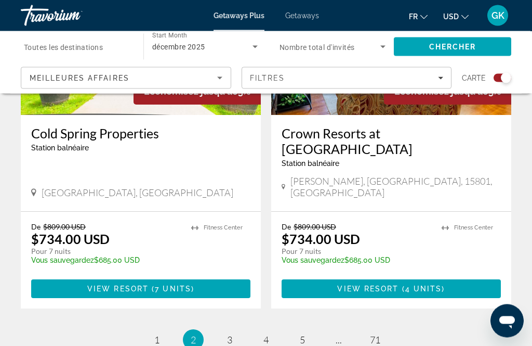
scroll to position [2392, 0]
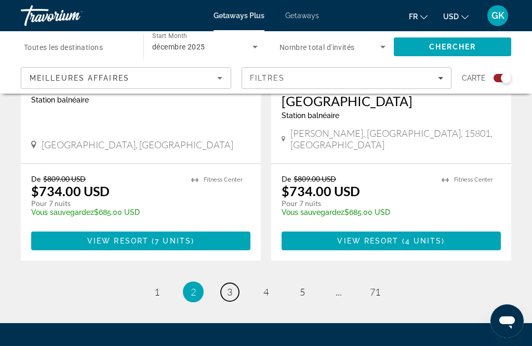
click at [237, 283] on link "page 3" at bounding box center [230, 292] width 18 height 18
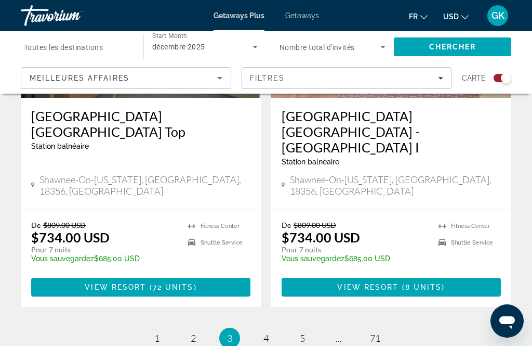
scroll to position [2360, 0]
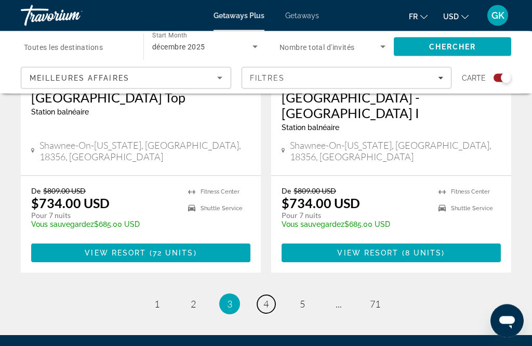
click at [266, 298] on span "4" at bounding box center [265, 303] width 5 height 11
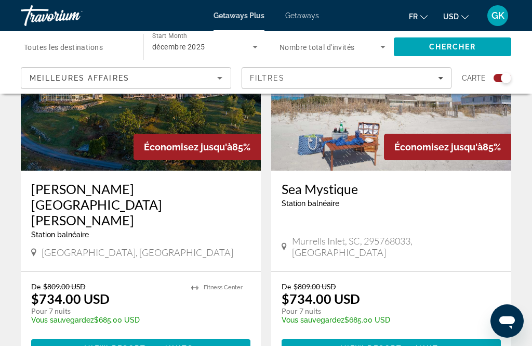
scroll to position [2394, 0]
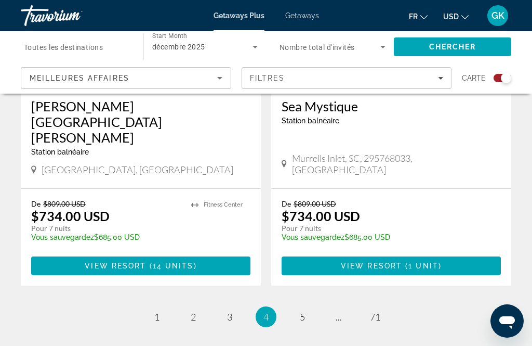
click at [301, 308] on link "page 5" at bounding box center [303, 317] width 18 height 18
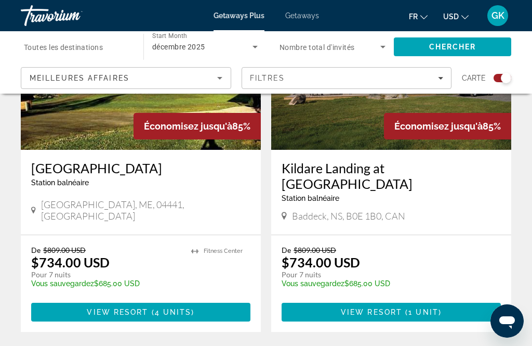
scroll to position [2327, 0]
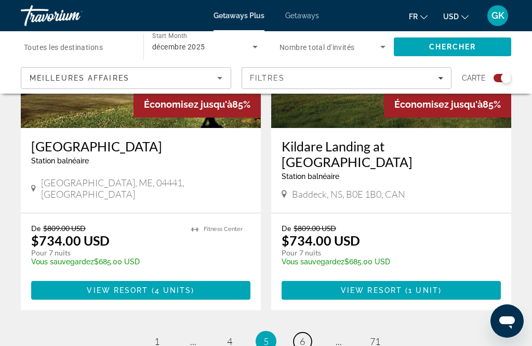
click at [301, 335] on span "6" at bounding box center [302, 340] width 5 height 11
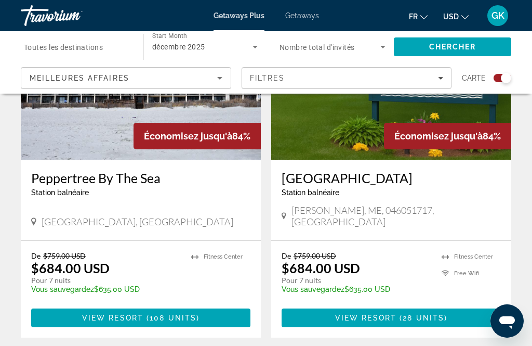
scroll to position [2350, 0]
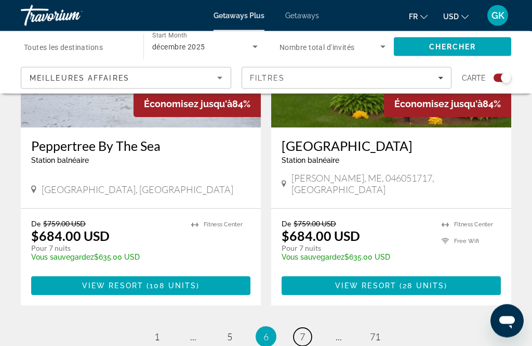
click at [296, 328] on link "page 7" at bounding box center [303, 337] width 18 height 18
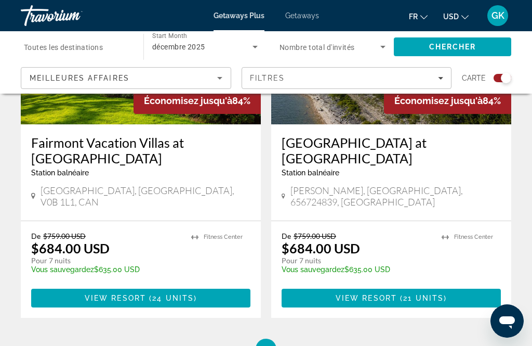
scroll to position [2327, 0]
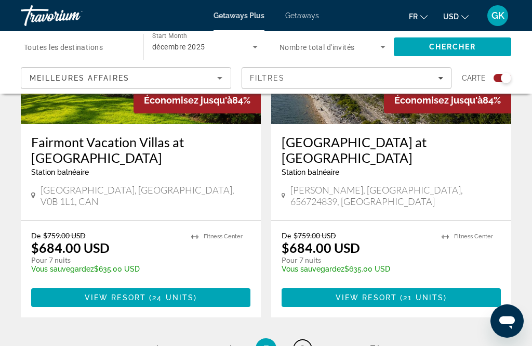
click at [301, 342] on span "8" at bounding box center [302, 347] width 5 height 11
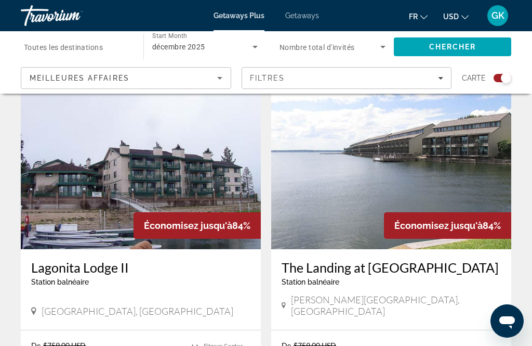
scroll to position [2323, 0]
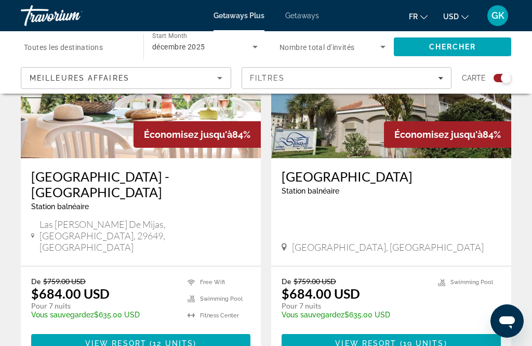
scroll to position [2378, 0]
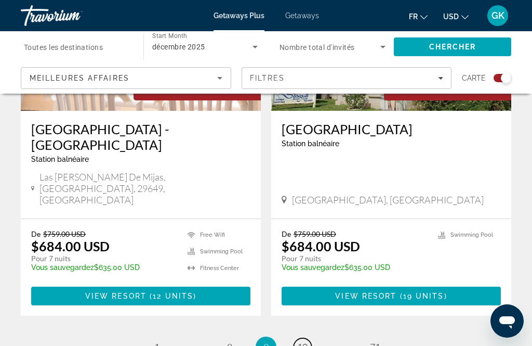
click at [307, 341] on span "10" at bounding box center [302, 346] width 10 height 11
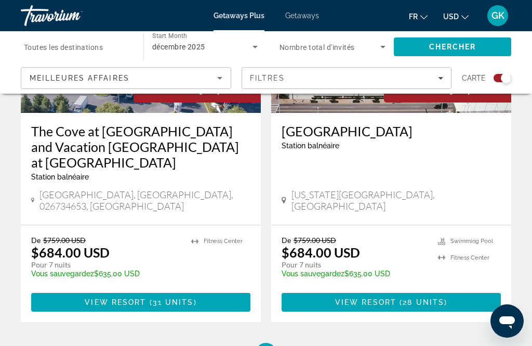
scroll to position [2378, 0]
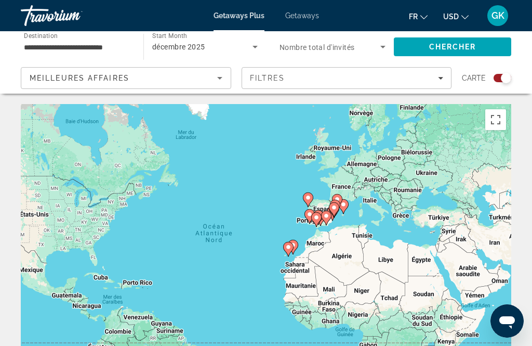
scroll to position [37, 0]
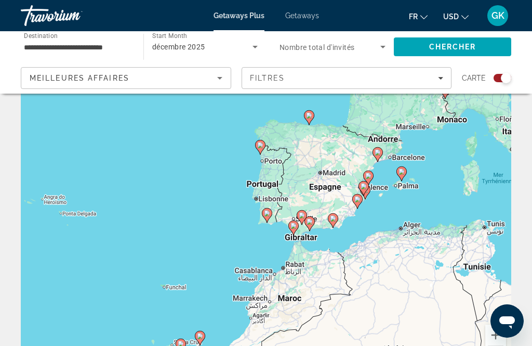
click at [298, 227] on icon "Main content" at bounding box center [293, 228] width 9 height 14
click at [405, 175] on icon "Main content" at bounding box center [401, 174] width 9 height 14
click at [413, 184] on div "Pour naviguer, appuyez sur les touches fléchées. Pour activer le glissement ave…" at bounding box center [266, 223] width 491 height 312
click at [406, 176] on gmp-advanced-marker "Main content" at bounding box center [401, 174] width 10 height 16
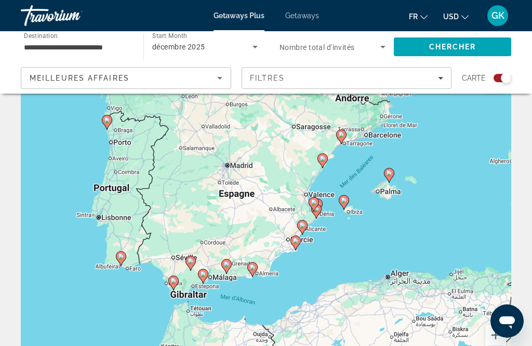
type input "**********"
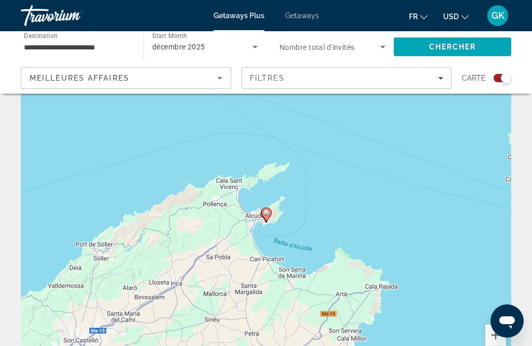
click at [271, 218] on gmp-advanced-marker "Main content" at bounding box center [266, 215] width 10 height 16
click at [270, 216] on icon "Main content" at bounding box center [266, 215] width 9 height 14
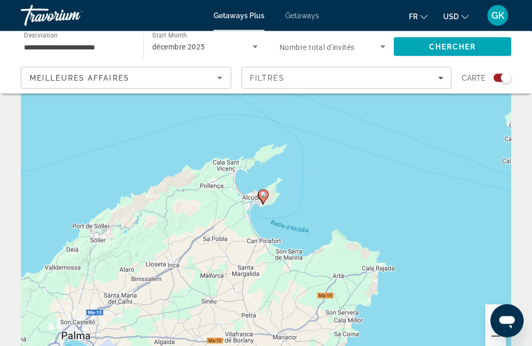
scroll to position [57, 0]
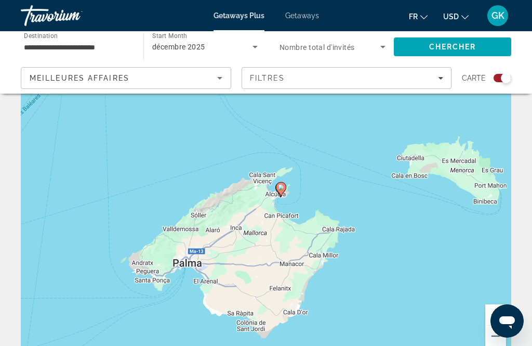
click at [280, 197] on gmp-advanced-marker "Main content" at bounding box center [280, 190] width 10 height 16
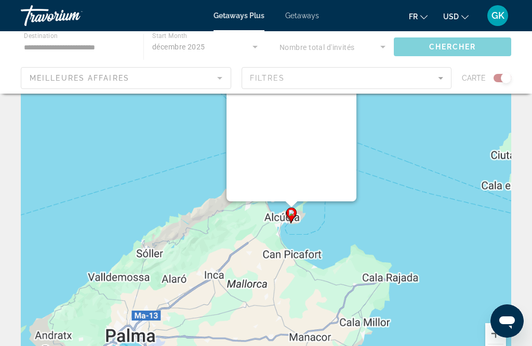
scroll to position [0, 0]
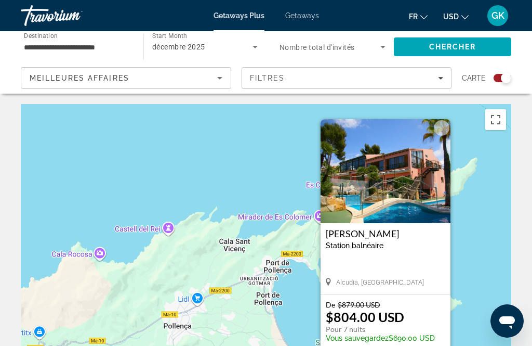
click at [404, 186] on img "Main content" at bounding box center [386, 171] width 130 height 104
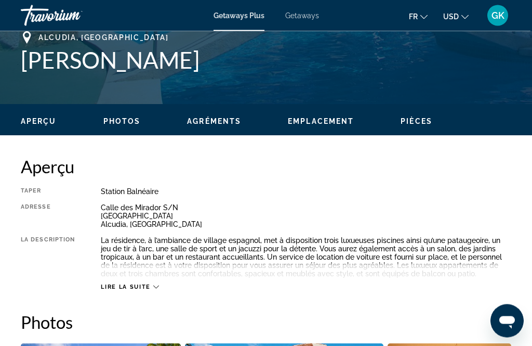
scroll to position [422, 0]
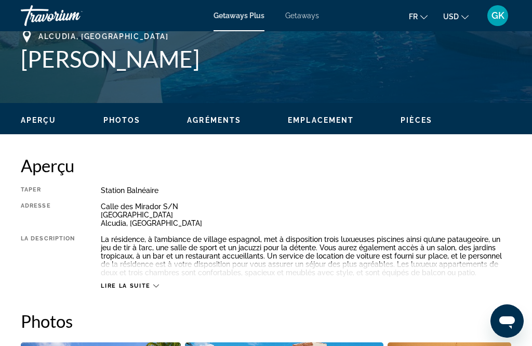
click at [125, 283] on span "Lire la suite" at bounding box center [125, 285] width 49 height 7
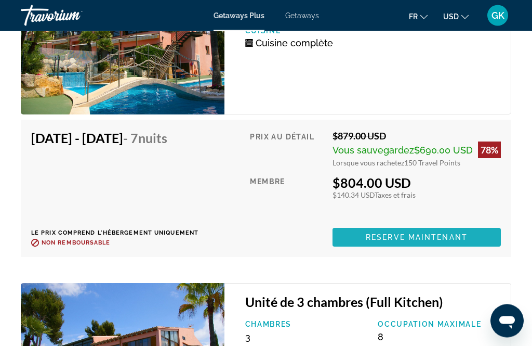
scroll to position [2351, 0]
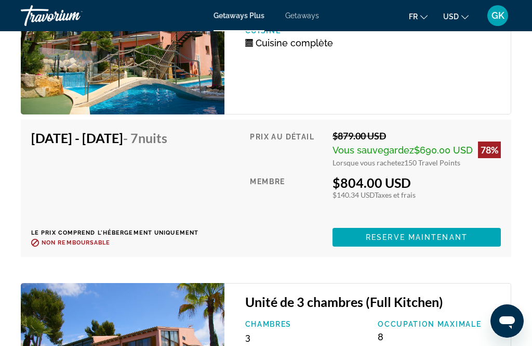
click at [160, 146] on h4 "Dec 13, 2025 - Dec 20, 2025 - 7 nuits" at bounding box center [111, 138] width 160 height 16
click at [169, 141] on h4 "Dec 13, 2025 - Dec 20, 2025 - 7 nuits" at bounding box center [111, 138] width 160 height 16
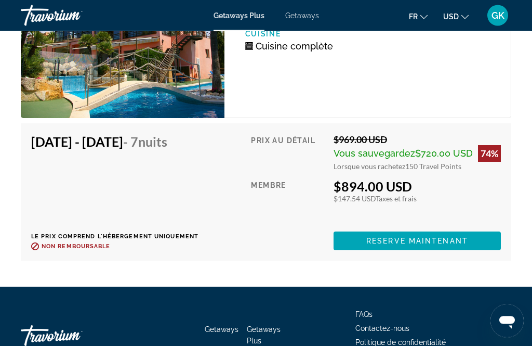
scroll to position [2711, 0]
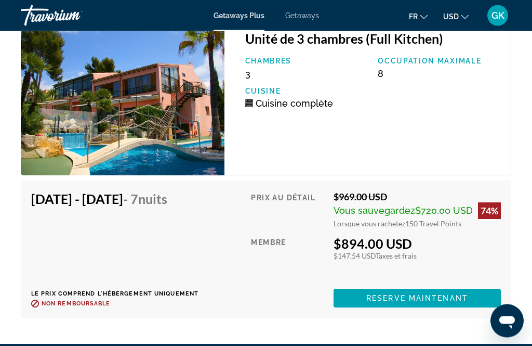
click at [452, 302] on span "Reserve maintenant" at bounding box center [417, 298] width 102 height 8
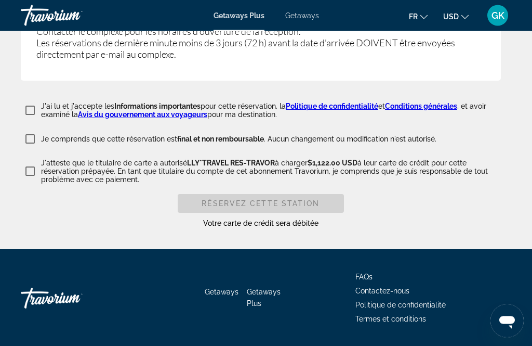
scroll to position [2284, 0]
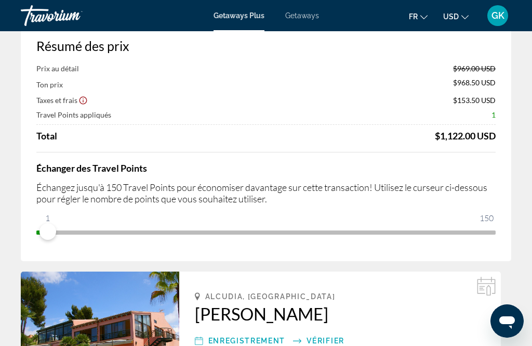
scroll to position [0, 0]
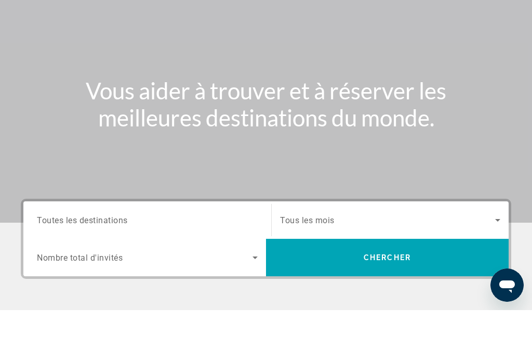
scroll to position [220, 0]
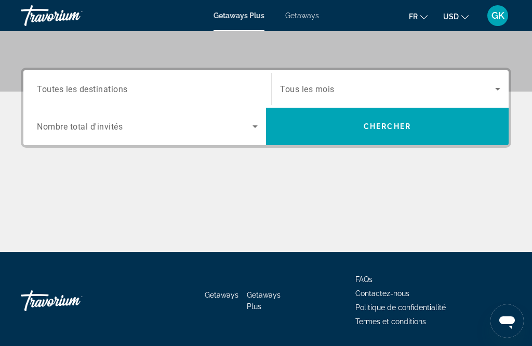
click at [224, 14] on span "Getaways Plus" at bounding box center [239, 15] width 51 height 8
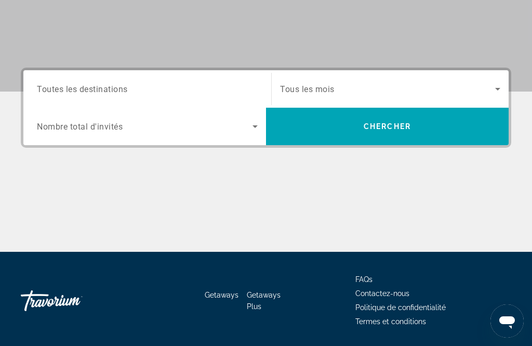
scroll to position [0, 0]
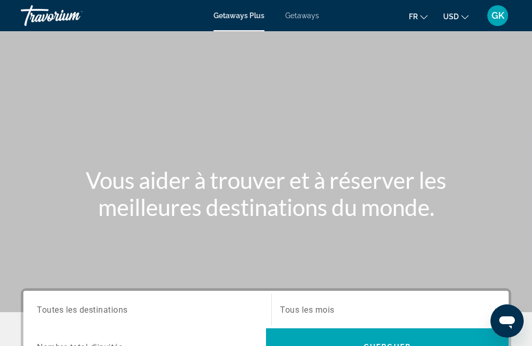
click at [305, 19] on span "Getaways" at bounding box center [302, 15] width 34 height 8
click at [116, 303] on input "Destination Toutes les destinations" at bounding box center [147, 309] width 221 height 12
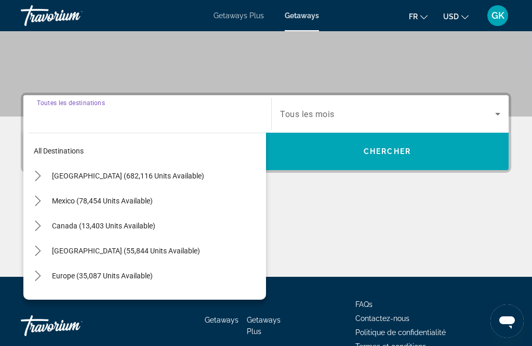
scroll to position [220, 0]
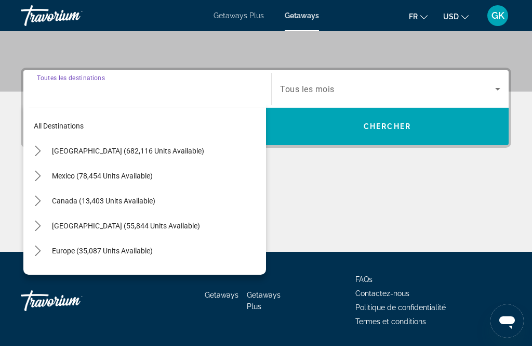
click at [154, 250] on span "Select destination: Europe (35,087 units available)" at bounding box center [156, 250] width 219 height 25
type input "**********"
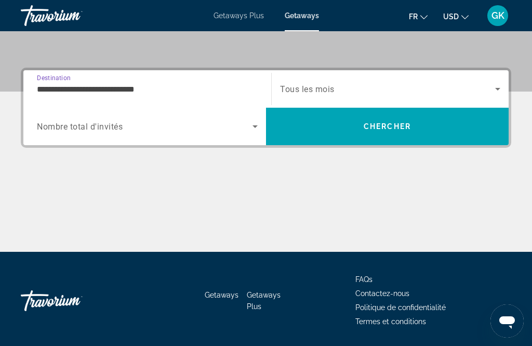
click at [260, 121] on icon "Search widget" at bounding box center [255, 126] width 12 height 12
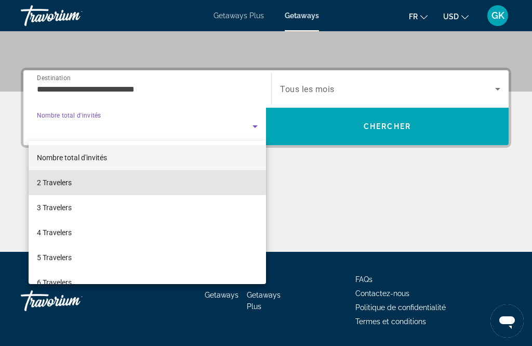
click at [118, 180] on mat-option "2 Travelers" at bounding box center [147, 182] width 237 height 25
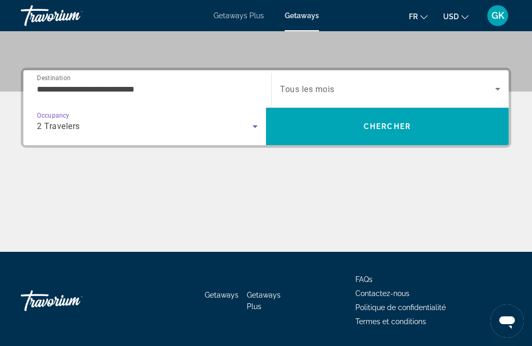
click at [500, 87] on icon "Search widget" at bounding box center [498, 89] width 12 height 12
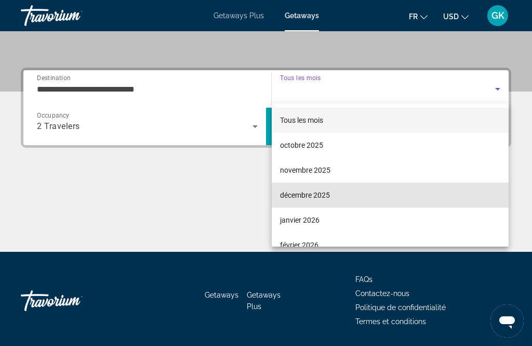
click at [349, 193] on mat-option "décembre 2025" at bounding box center [390, 194] width 237 height 25
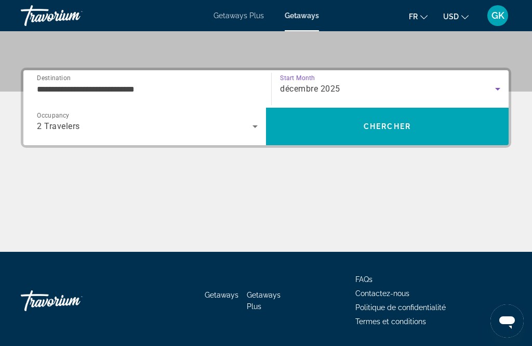
click at [451, 127] on span "Search" at bounding box center [387, 126] width 243 height 25
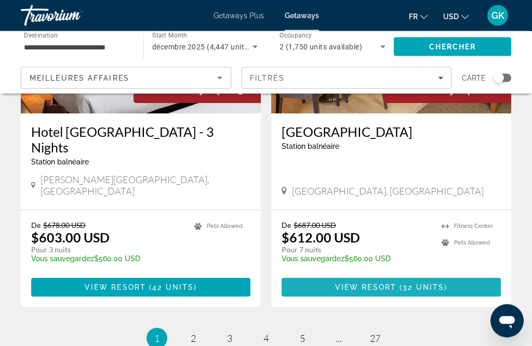
scroll to position [2018, 0]
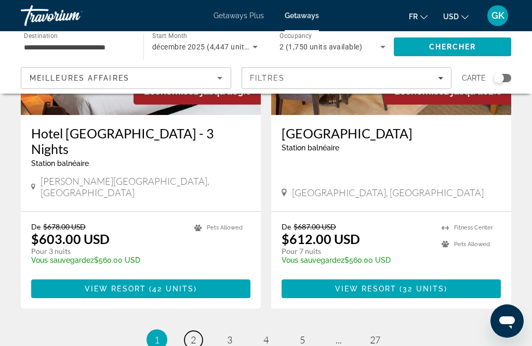
click at [191, 334] on span "2" at bounding box center [193, 339] width 5 height 11
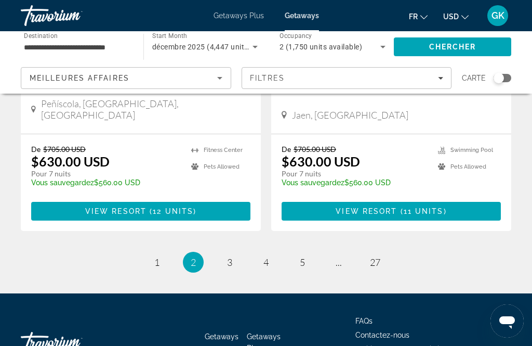
scroll to position [2056, 0]
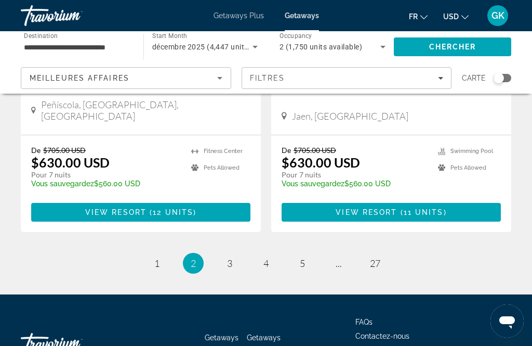
click at [234, 253] on li "page 3" at bounding box center [229, 263] width 21 height 21
click at [230, 254] on link "page 3" at bounding box center [230, 263] width 18 height 18
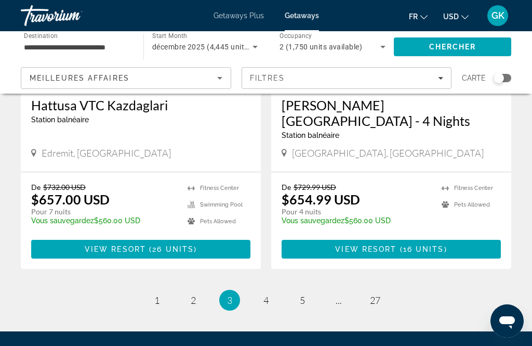
scroll to position [2005, 0]
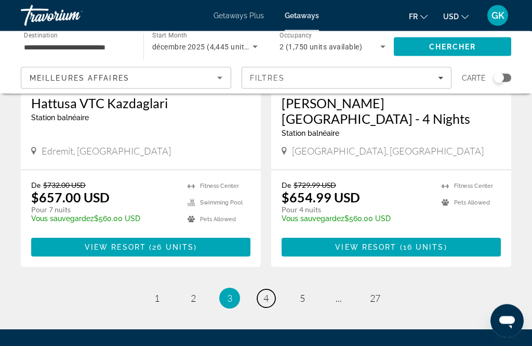
click at [266, 293] on span "4" at bounding box center [265, 298] width 5 height 11
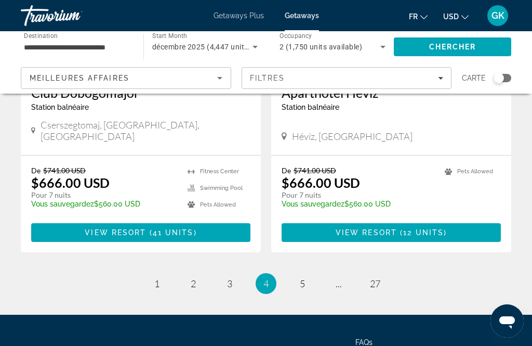
scroll to position [2013, 0]
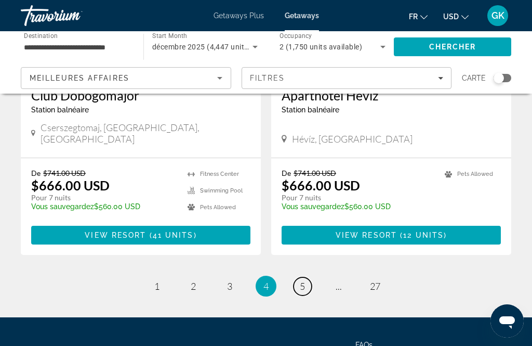
click at [308, 277] on link "page 5" at bounding box center [303, 286] width 18 height 18
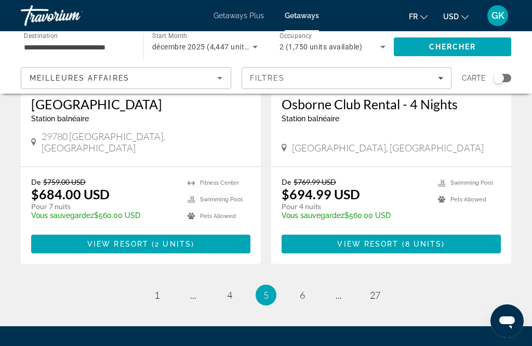
scroll to position [2029, 0]
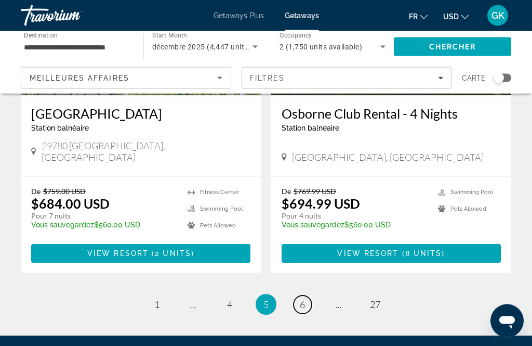
click at [299, 296] on link "page 6" at bounding box center [303, 305] width 18 height 18
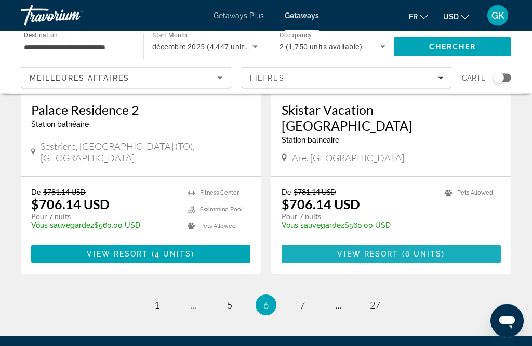
scroll to position [1999, 0]
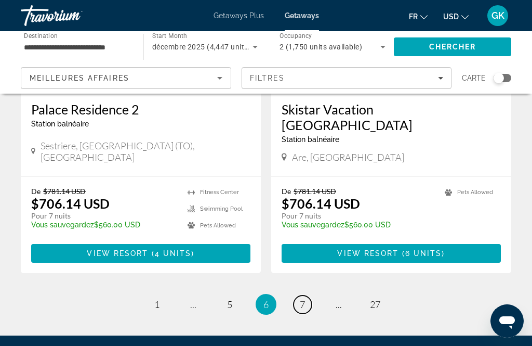
click at [308, 295] on link "page 7" at bounding box center [303, 304] width 18 height 18
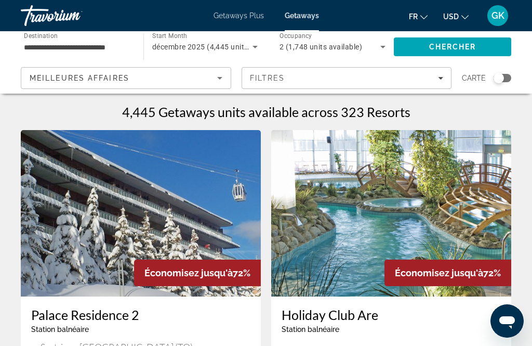
click at [38, 44] on input "**********" at bounding box center [77, 47] width 106 height 12
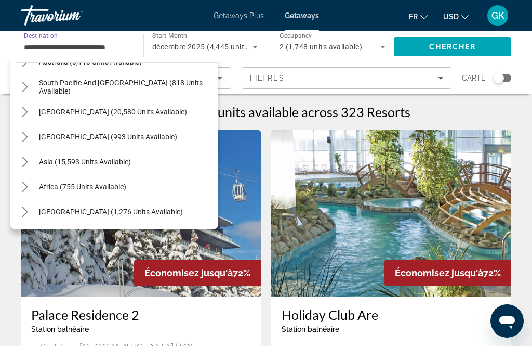
scroll to position [767, 0]
click at [50, 179] on span "Select destination: Africa (755 units available)" at bounding box center [126, 186] width 184 height 25
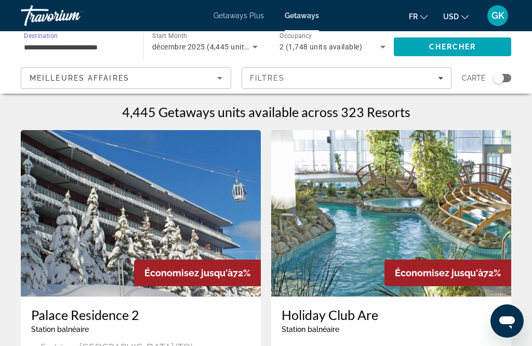
click at [439, 44] on span "Chercher" at bounding box center [452, 47] width 47 height 8
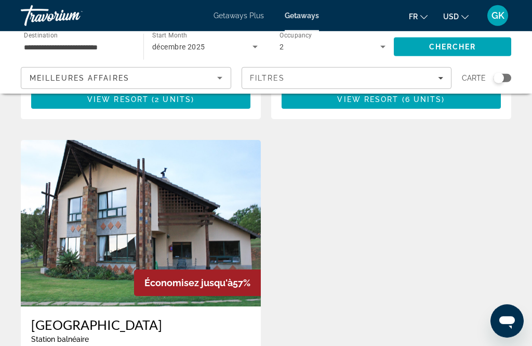
scroll to position [1080, 0]
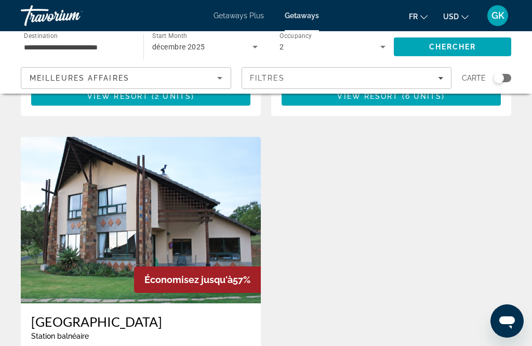
click at [42, 38] on span "Destination" at bounding box center [41, 35] width 34 height 7
click at [42, 41] on input "**********" at bounding box center [77, 47] width 106 height 12
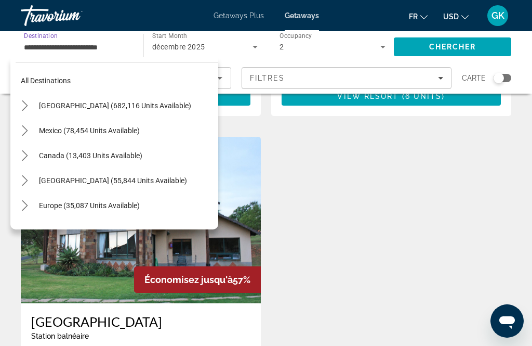
scroll to position [211, 0]
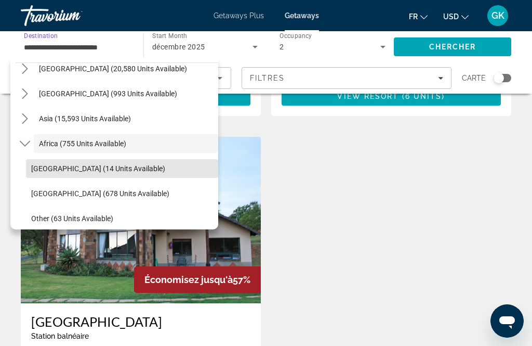
click at [32, 168] on span "Morocco (14 units available)" at bounding box center [98, 168] width 134 height 8
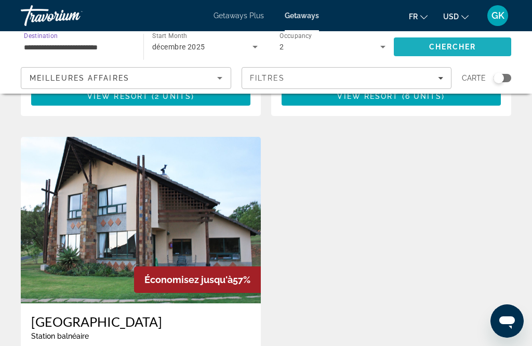
click at [433, 43] on span "Chercher" at bounding box center [452, 47] width 47 height 8
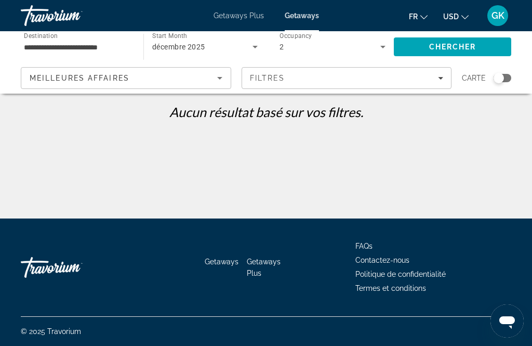
click at [51, 36] on span "Destination" at bounding box center [41, 35] width 34 height 7
click at [51, 41] on input "**********" at bounding box center [77, 47] width 106 height 12
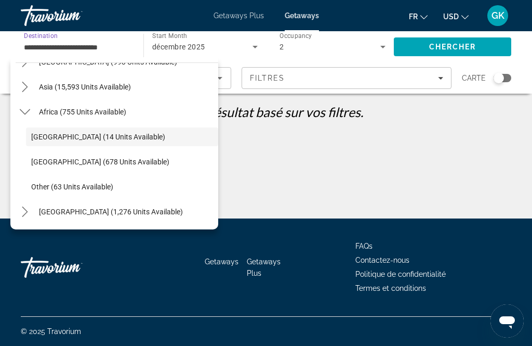
scroll to position [243, 0]
click at [108, 185] on span "Other (63 units available)" at bounding box center [72, 186] width 82 height 8
type input "**********"
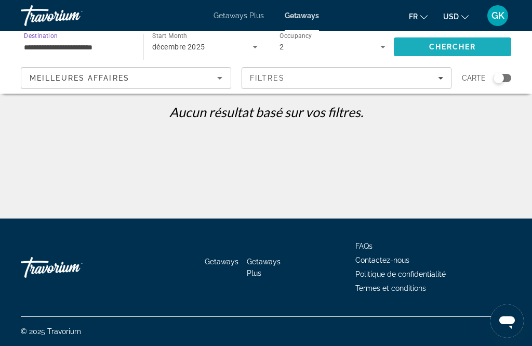
click at [466, 49] on span "Chercher" at bounding box center [452, 47] width 47 height 8
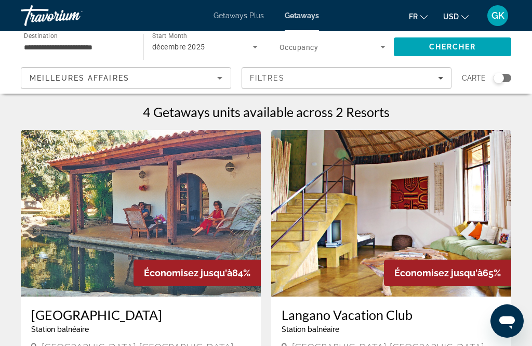
click at [157, 209] on img "Main content" at bounding box center [141, 213] width 240 height 166
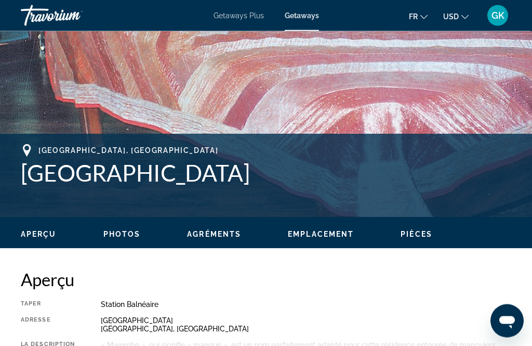
scroll to position [310, 0]
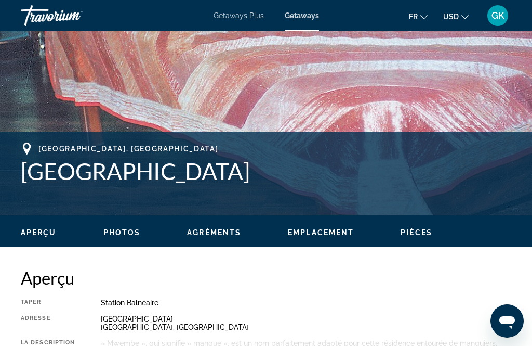
click at [138, 221] on div "Aperçu Photos Agréments Emplacement Pièces Rechercher" at bounding box center [266, 231] width 532 height 32
click at [130, 228] on span "Photos" at bounding box center [121, 232] width 37 height 8
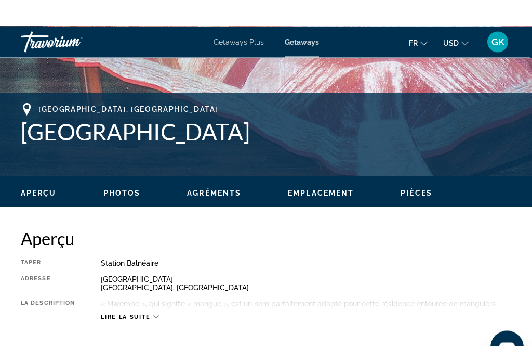
scroll to position [349, 0]
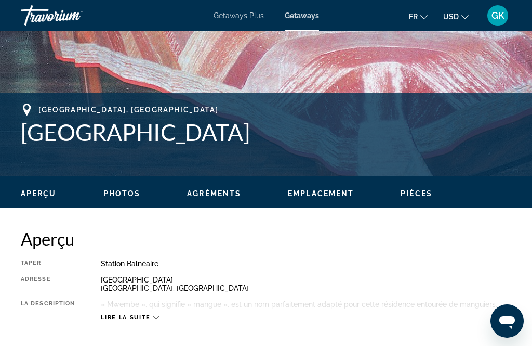
click at [244, 188] on ul "Aperçu Photos Agréments Emplacement Pièces Rechercher" at bounding box center [266, 192] width 491 height 11
click at [224, 191] on span "Agréments" at bounding box center [214, 193] width 54 height 8
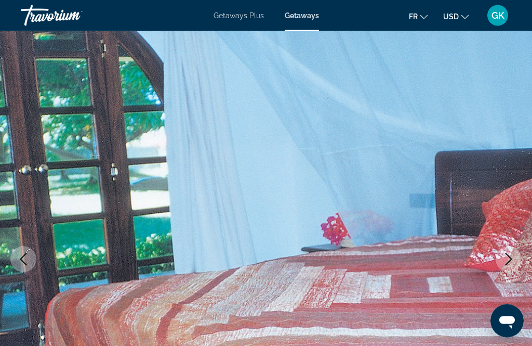
scroll to position [0, 0]
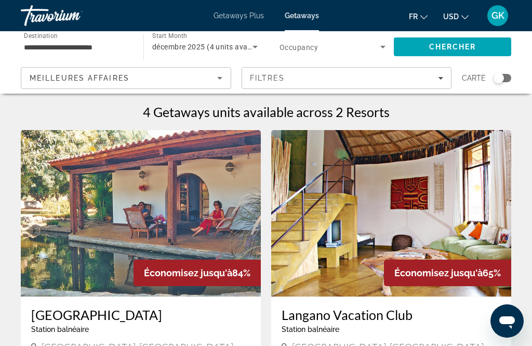
click at [226, 76] on icon "Sort by" at bounding box center [220, 78] width 12 height 12
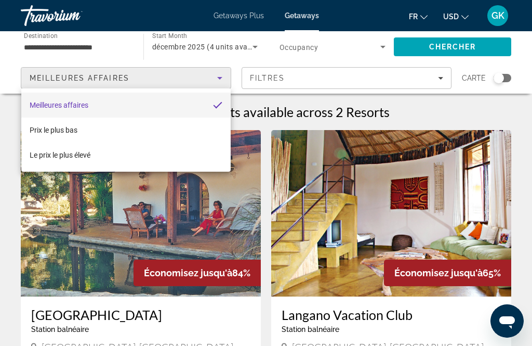
click at [262, 45] on div at bounding box center [266, 173] width 532 height 346
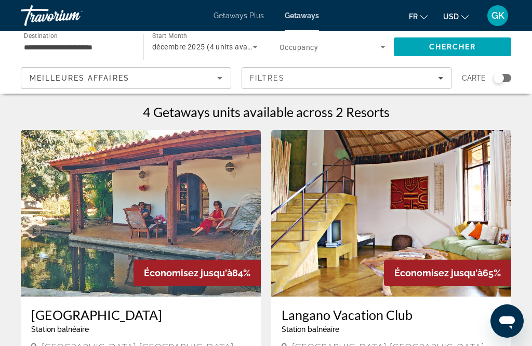
click at [259, 48] on icon "Search widget" at bounding box center [255, 47] width 12 height 12
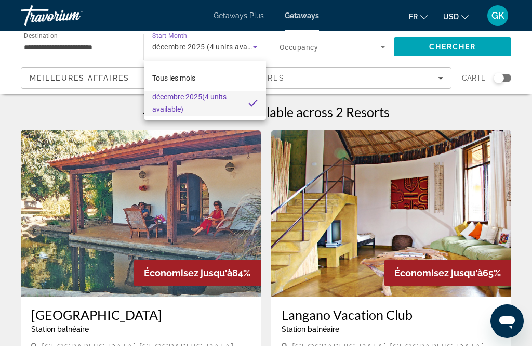
click at [352, 46] on div at bounding box center [266, 173] width 532 height 346
